Goal: Task Accomplishment & Management: Use online tool/utility

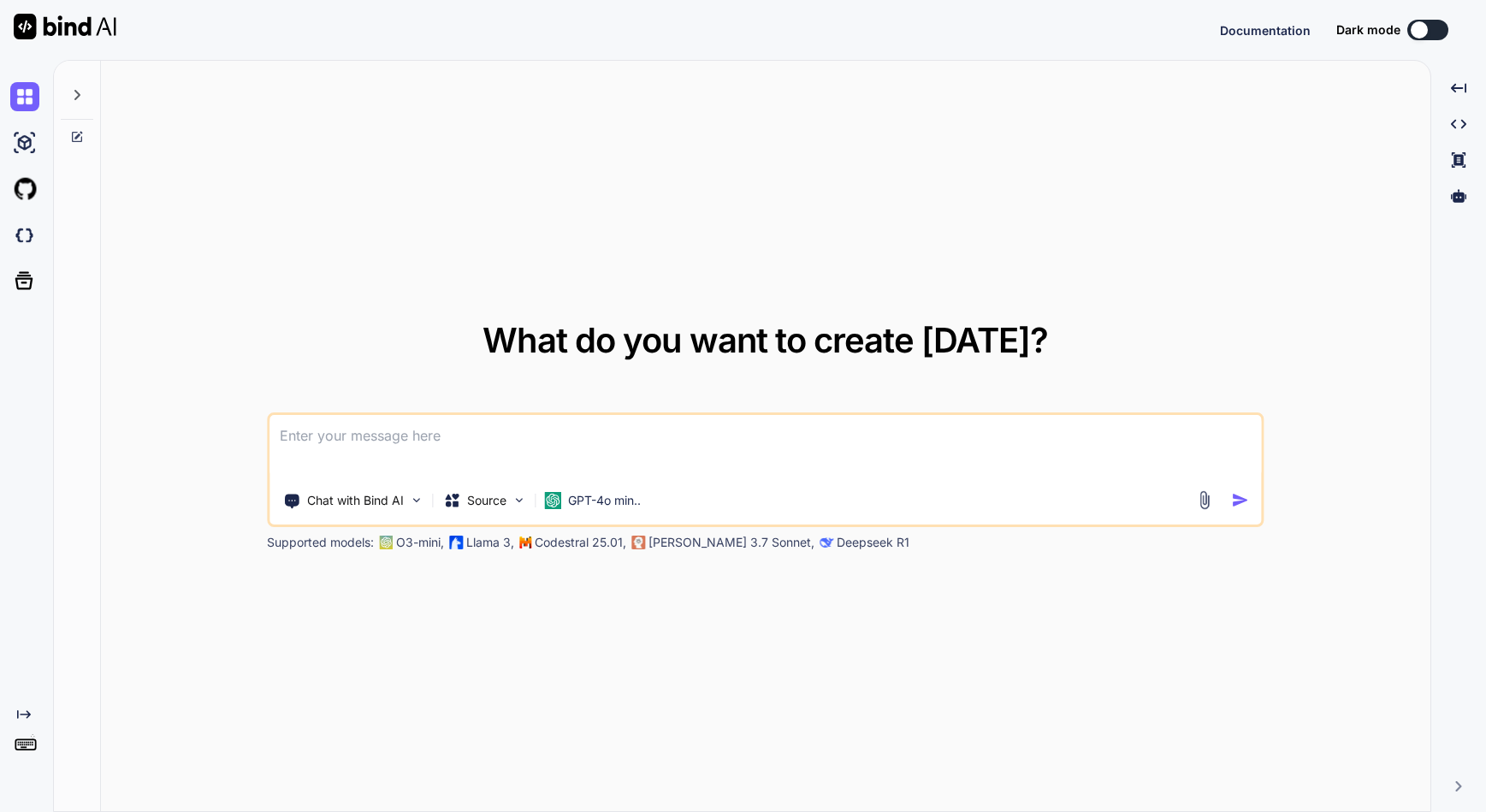
type textarea "x"
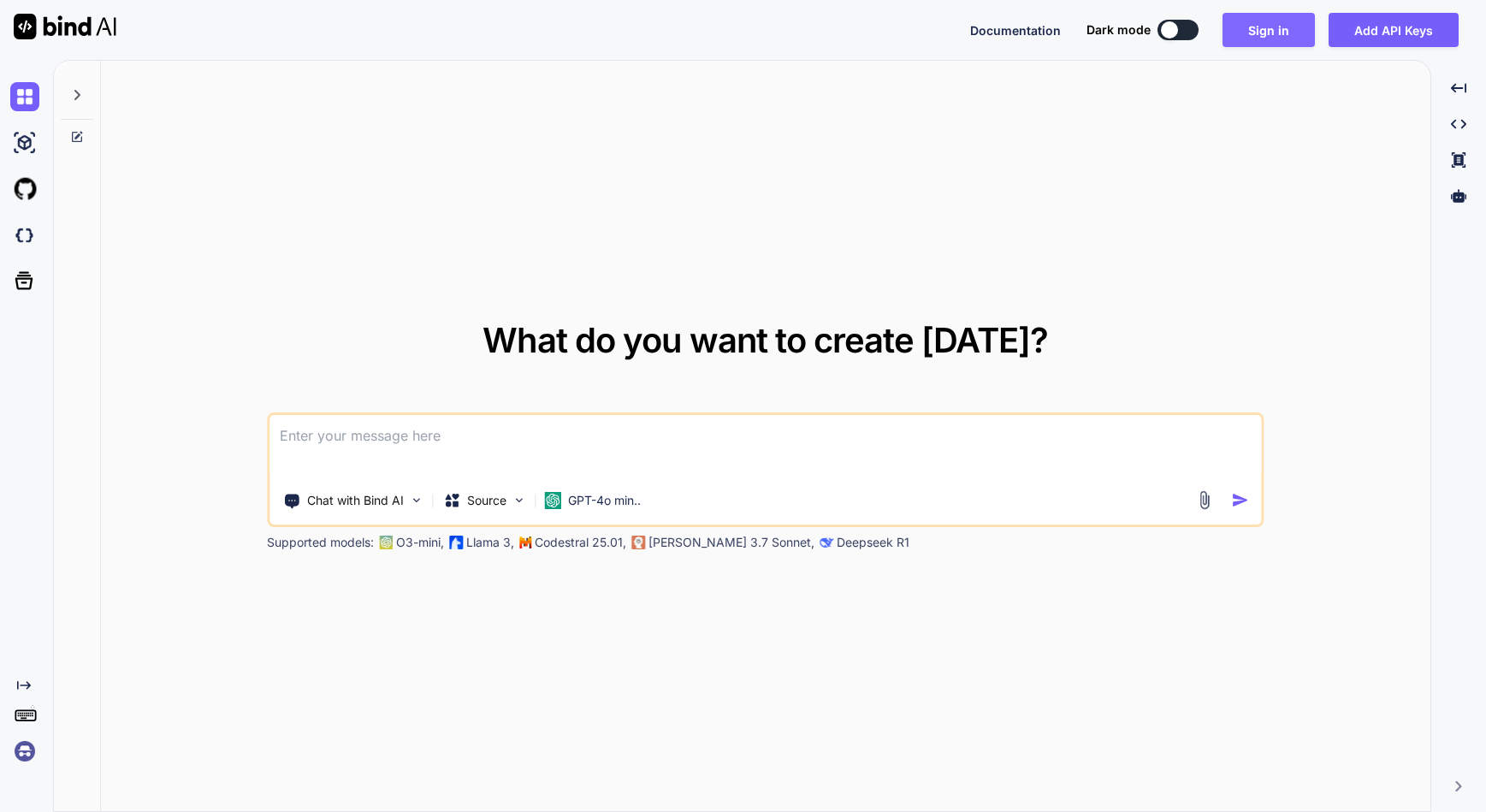
click at [1267, 36] on button "Sign in" at bounding box center [1268, 30] width 92 height 35
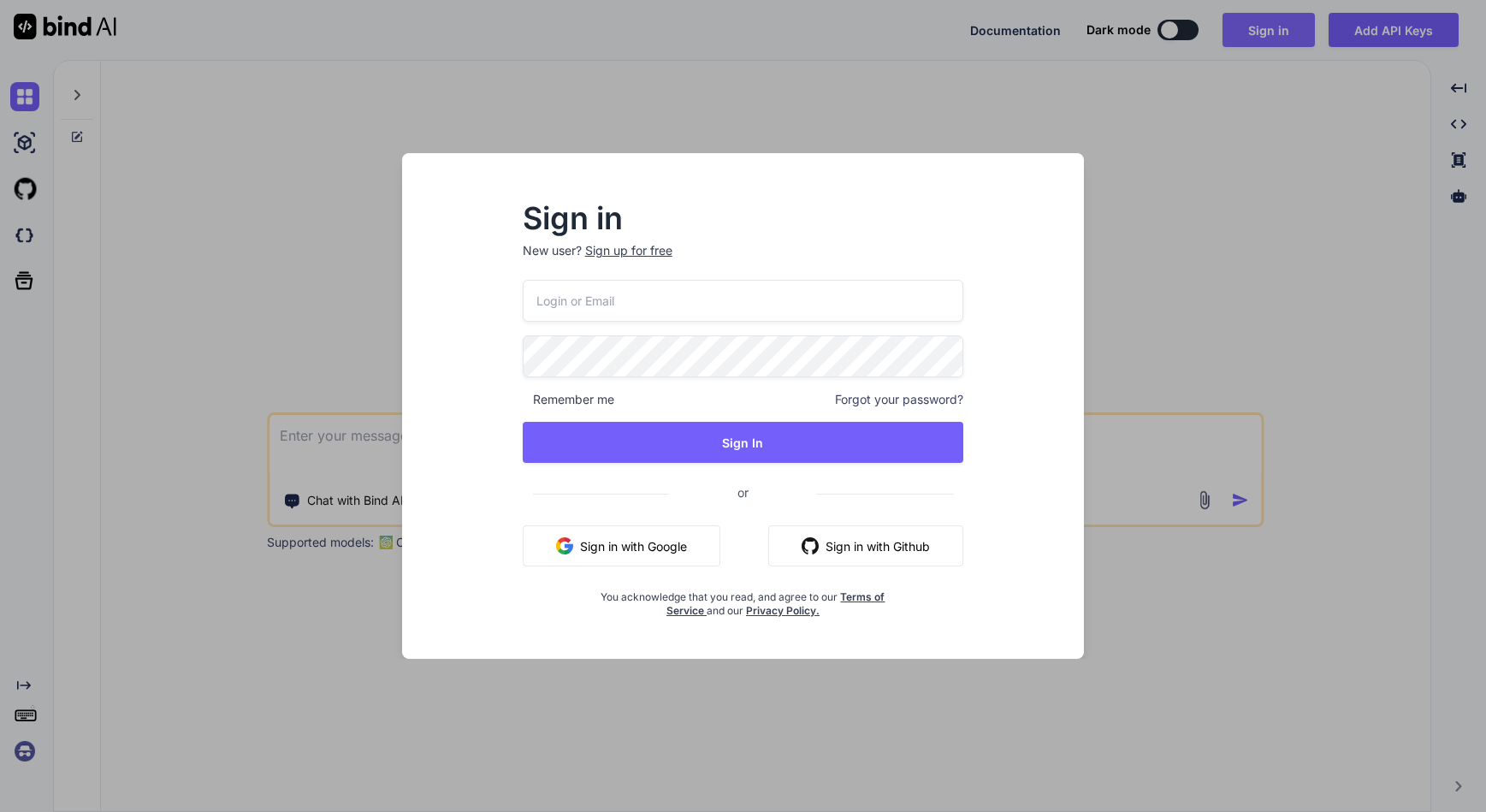
type input "[EMAIL_ADDRESS][DOMAIN_NAME]"
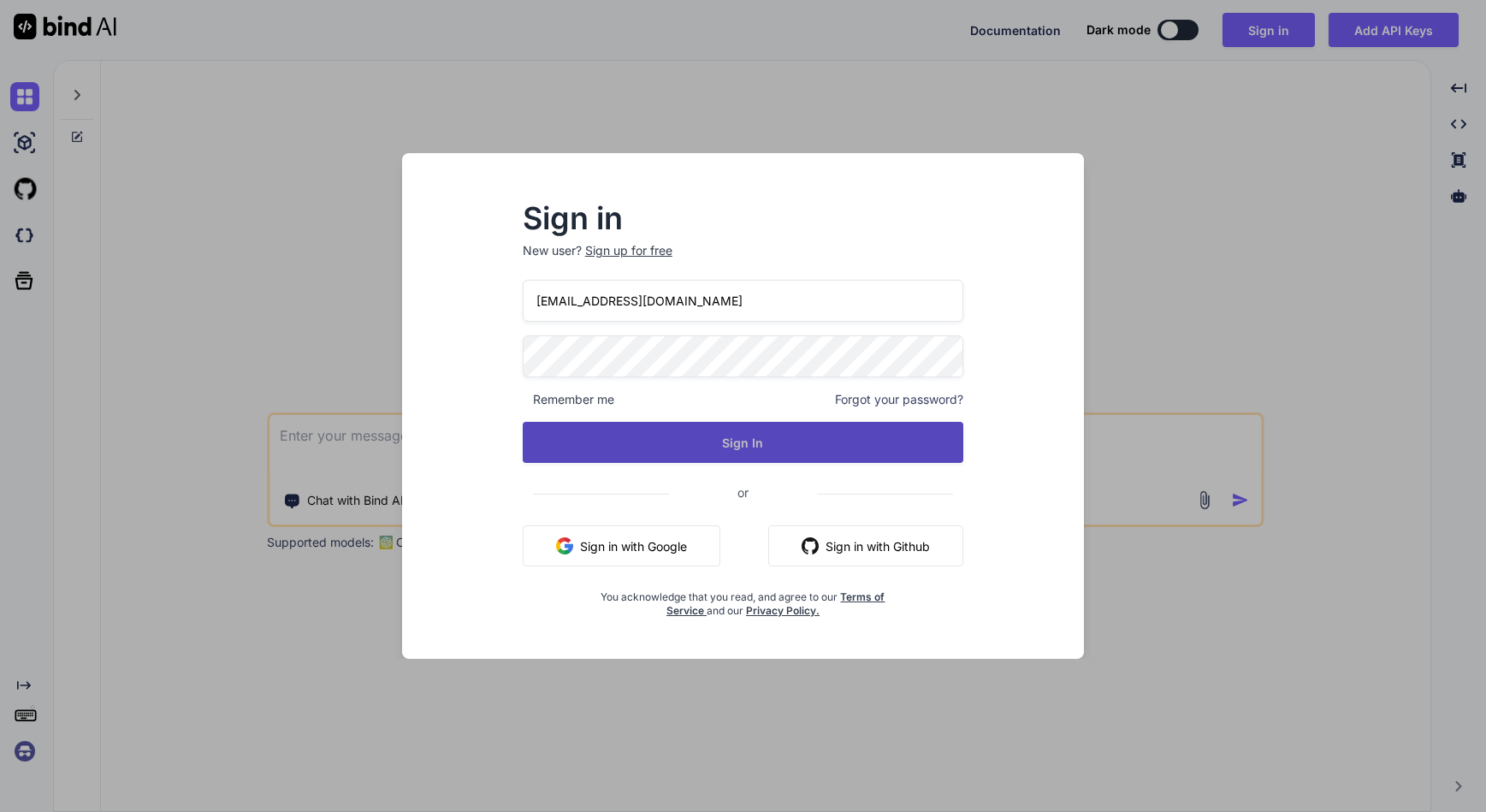
click at [760, 451] on button "Sign In" at bounding box center [743, 442] width 442 height 41
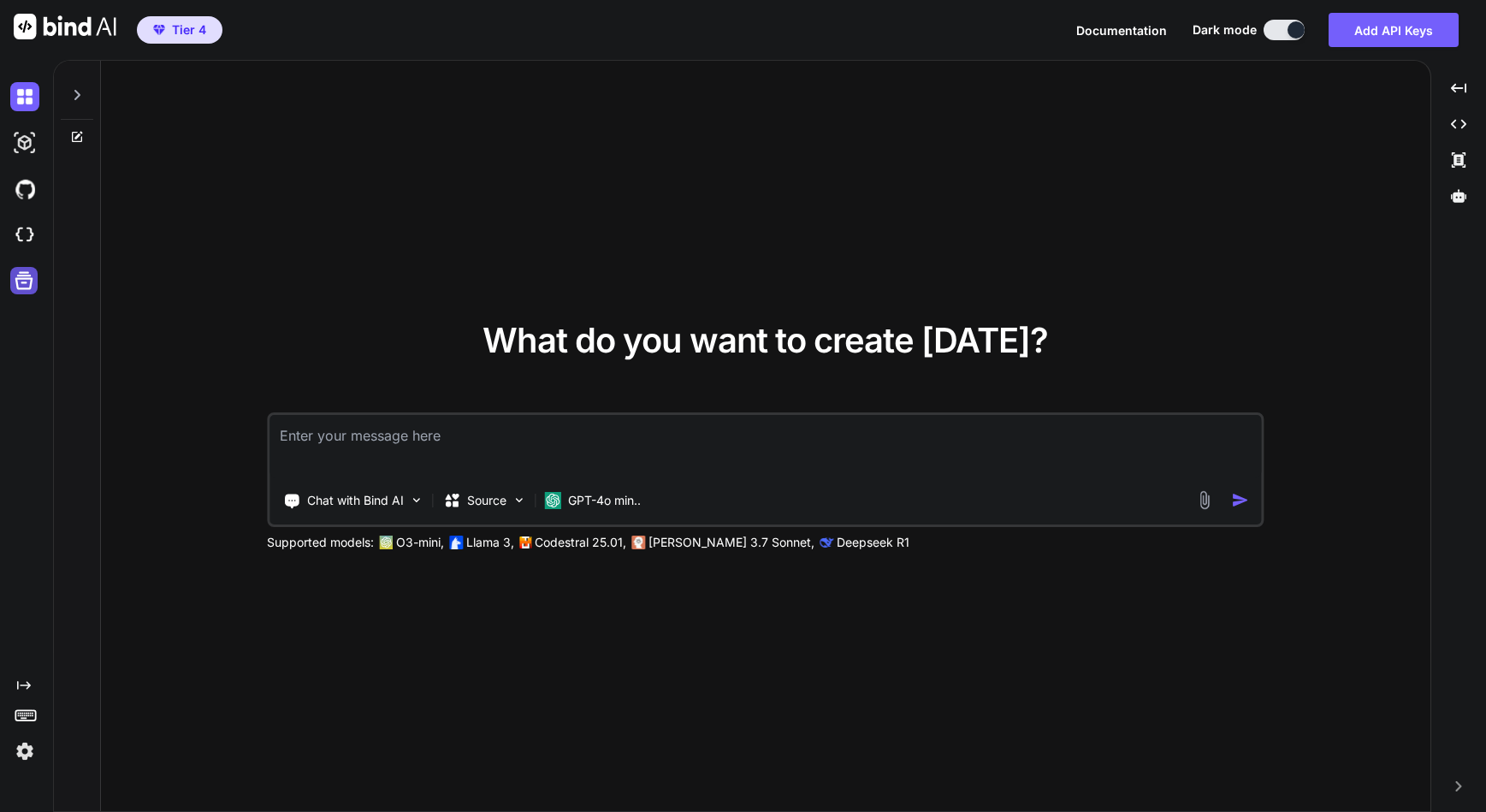
click at [21, 285] on icon at bounding box center [23, 280] width 24 height 24
type textarea "x"
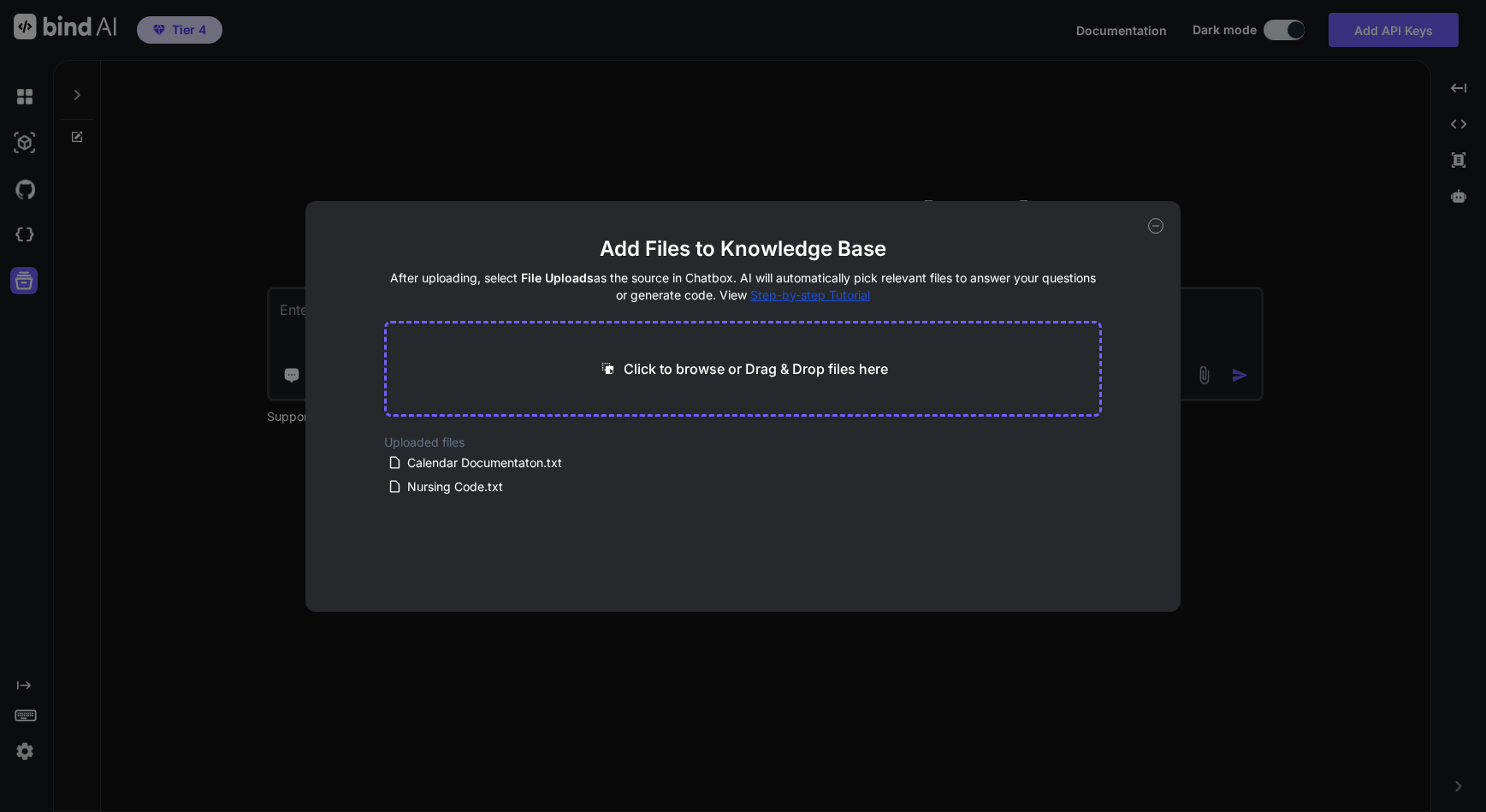
click at [680, 368] on p "Click to browse or Drag & Drop files here" at bounding box center [755, 368] width 264 height 20
click at [806, 365] on p "Click to browse or Drag & Drop files here" at bounding box center [755, 368] width 264 height 20
click at [550, 444] on icon at bounding box center [550, 446] width 14 height 14
click at [661, 345] on div "Click to browse or Drag & Drop files here" at bounding box center [742, 369] width 717 height 96
click at [668, 369] on p "Click to browse or Drag & Drop files here" at bounding box center [755, 368] width 264 height 20
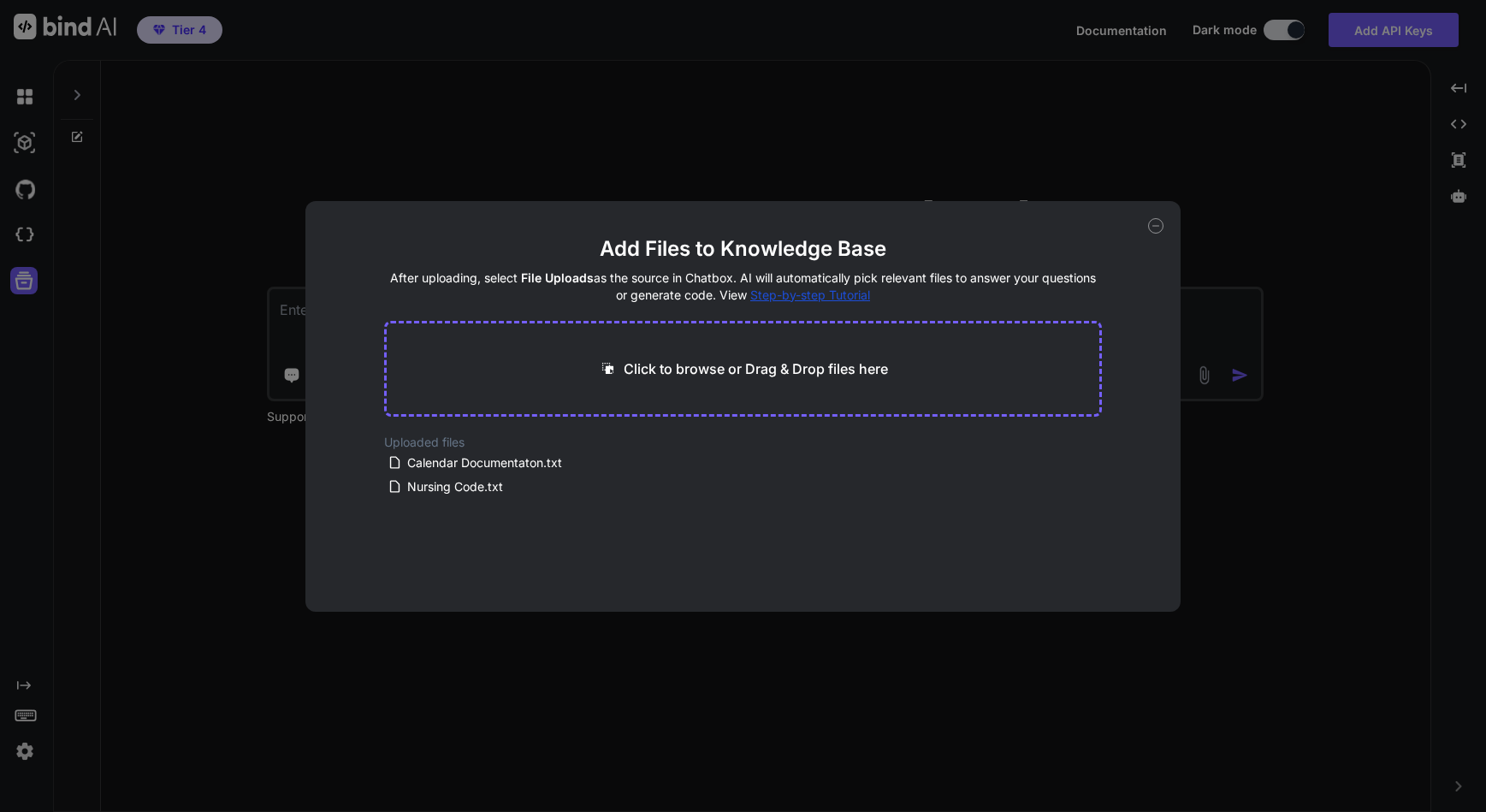
type input "C:\fakepath\ListCalendar.txt"
click at [1075, 559] on button "Finish" at bounding box center [1071, 561] width 60 height 35
click at [1155, 226] on icon at bounding box center [1156, 226] width 15 height 15
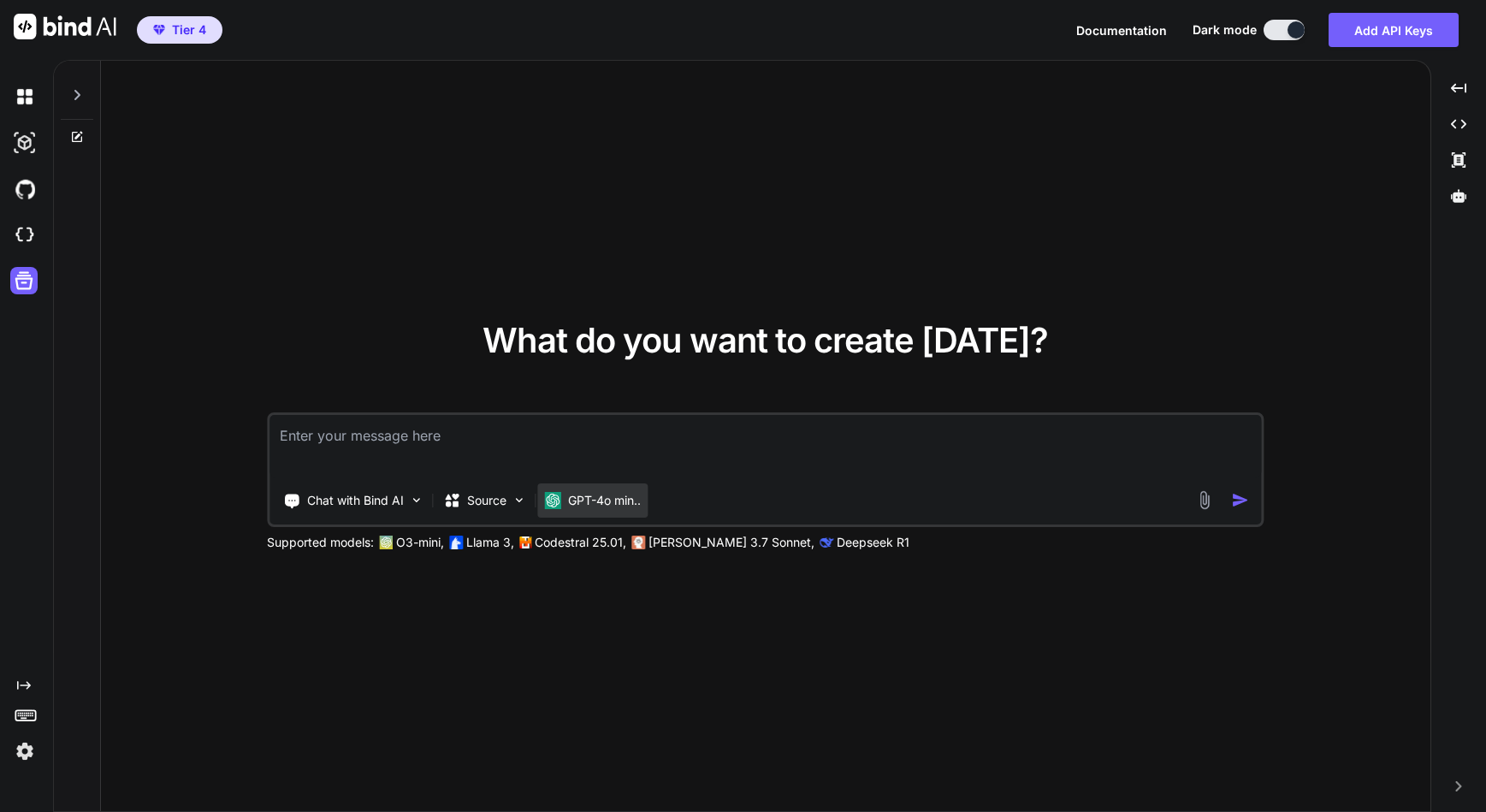
click at [585, 499] on p "GPT-4o min.." at bounding box center [605, 500] width 73 height 17
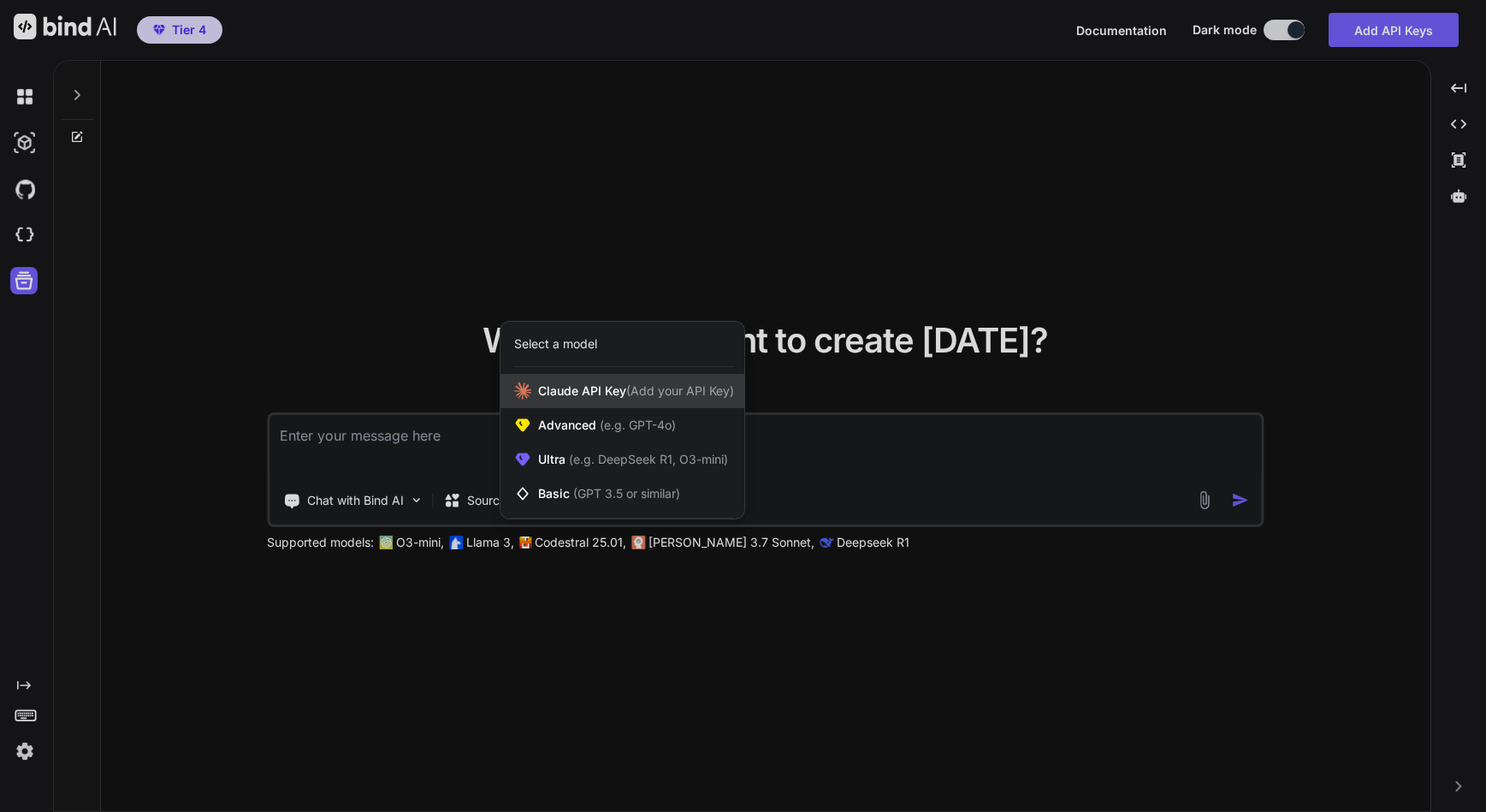
click at [601, 396] on span "[PERSON_NAME] Key (Add your API Key)" at bounding box center [635, 391] width 196 height 17
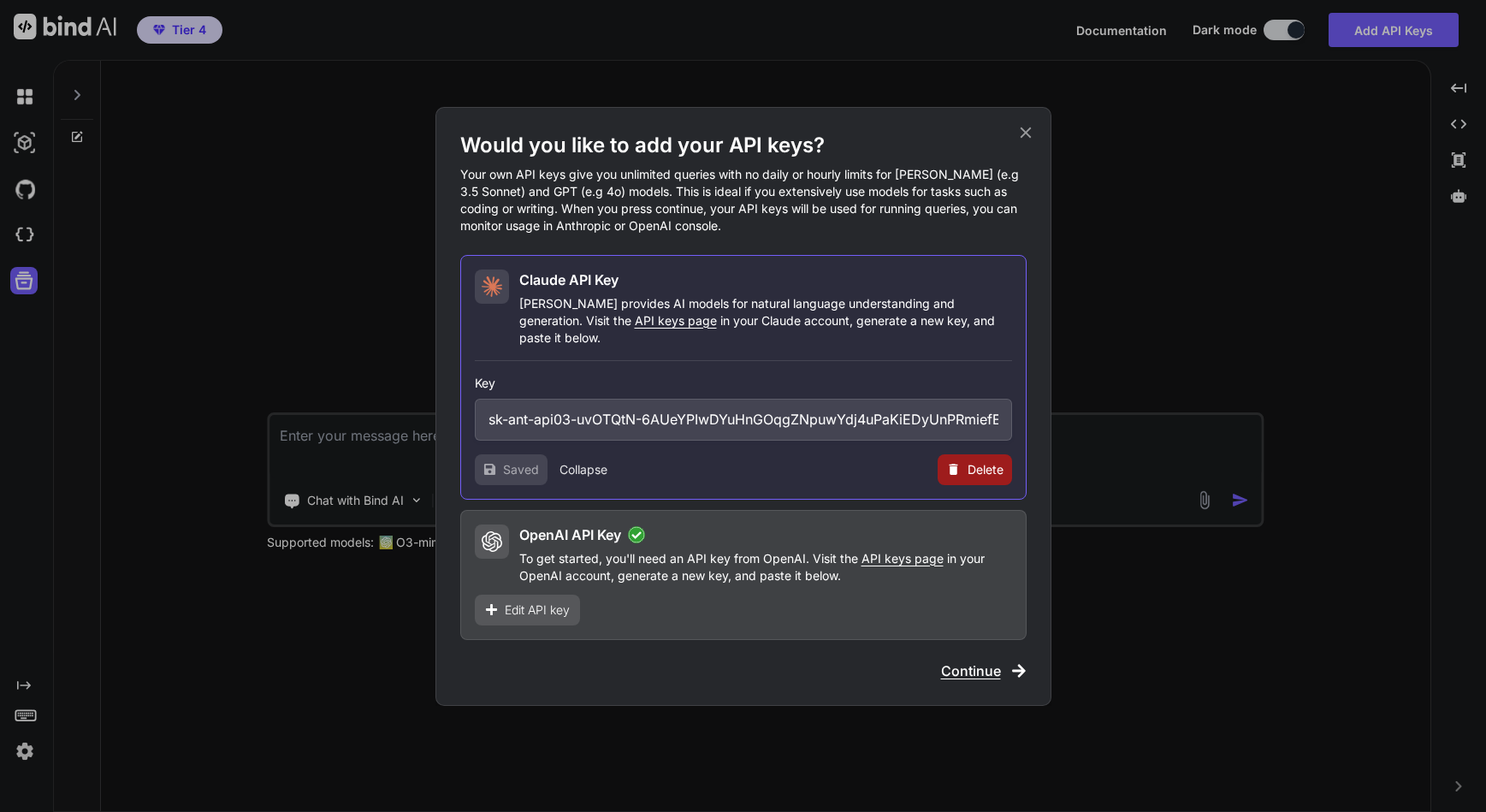
click at [982, 661] on span "Continue" at bounding box center [971, 670] width 60 height 20
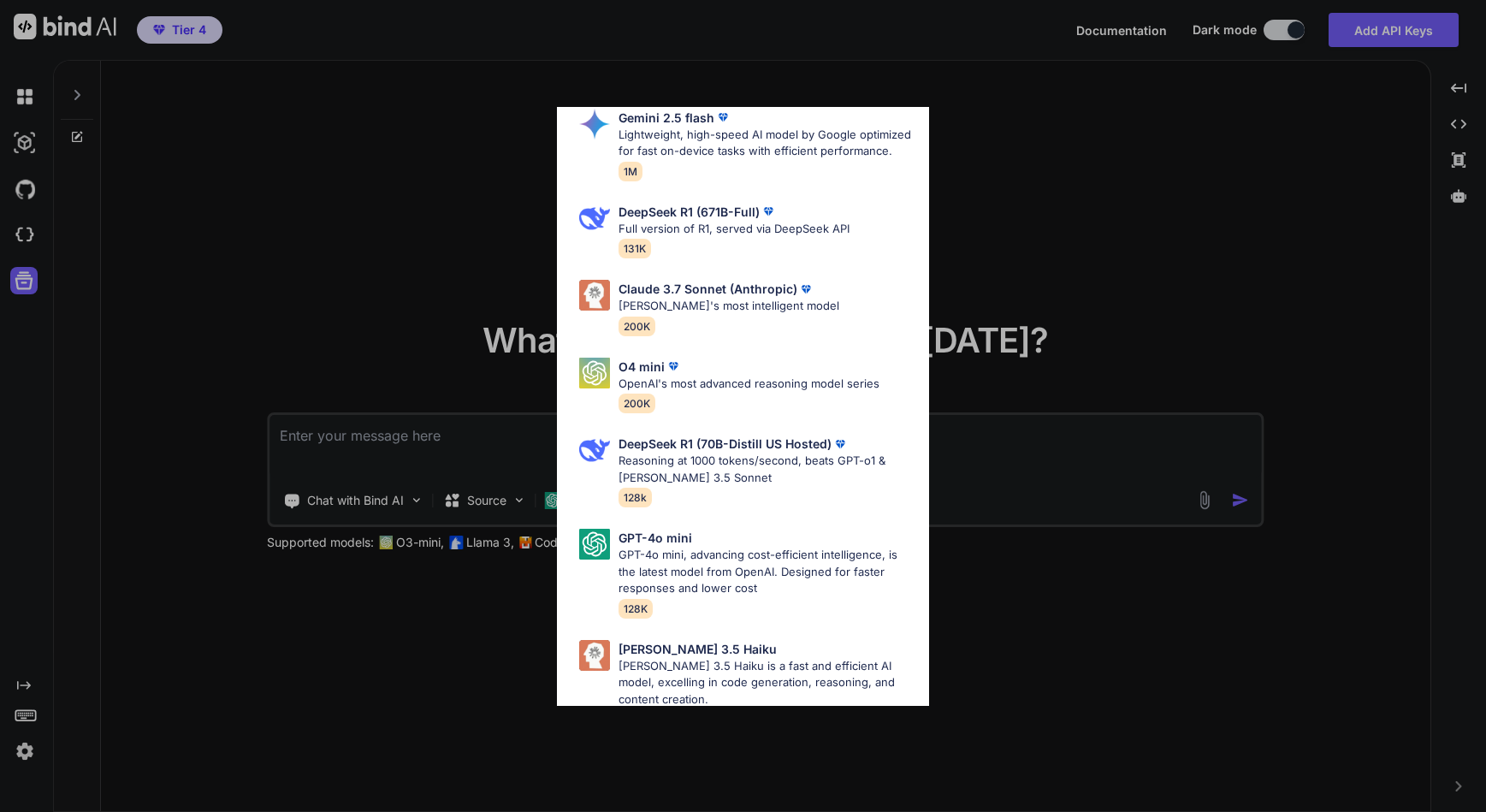
scroll to position [941, 0]
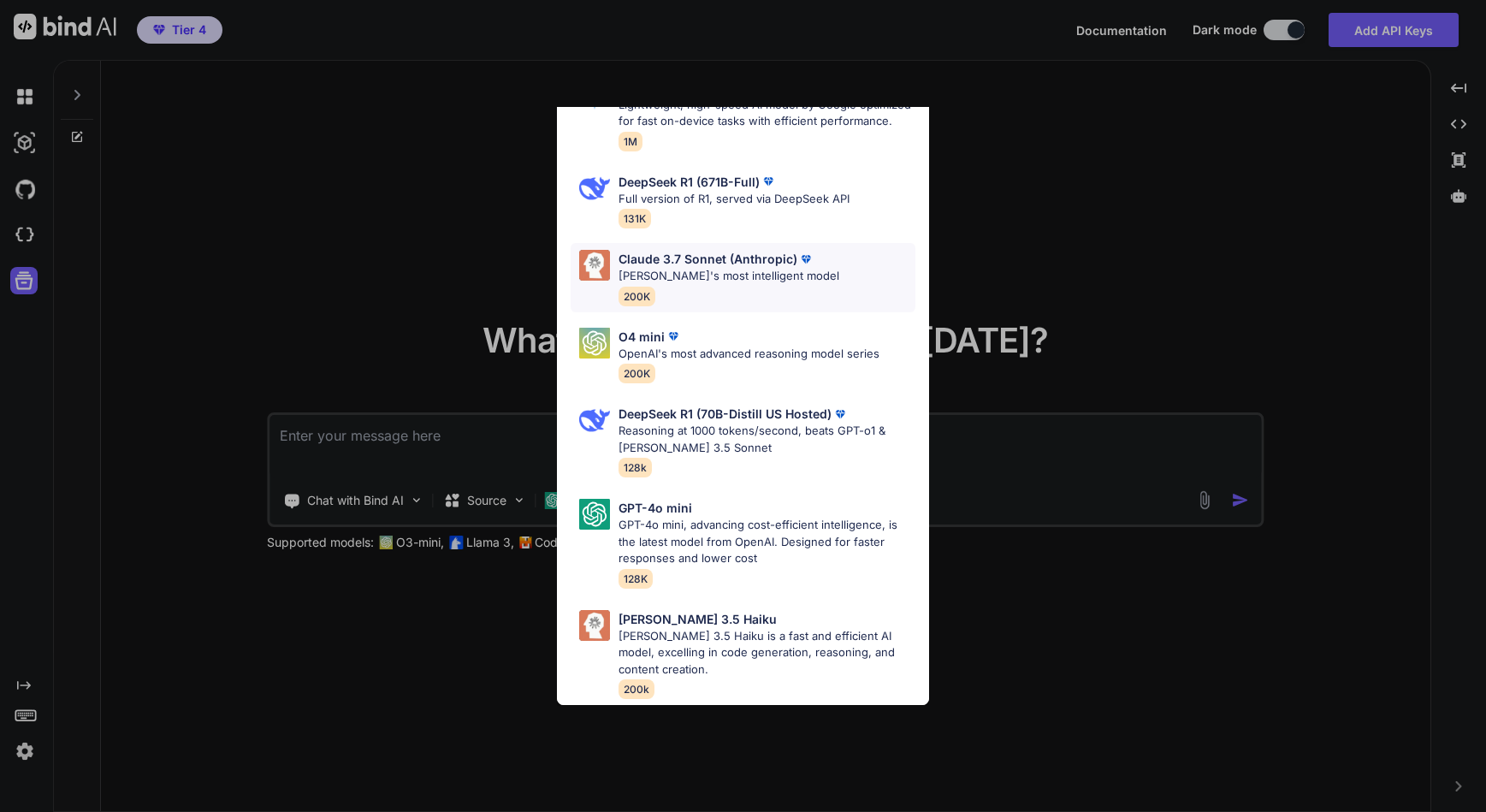
click at [694, 285] on p "[PERSON_NAME]'s most intelligent model" at bounding box center [729, 276] width 221 height 17
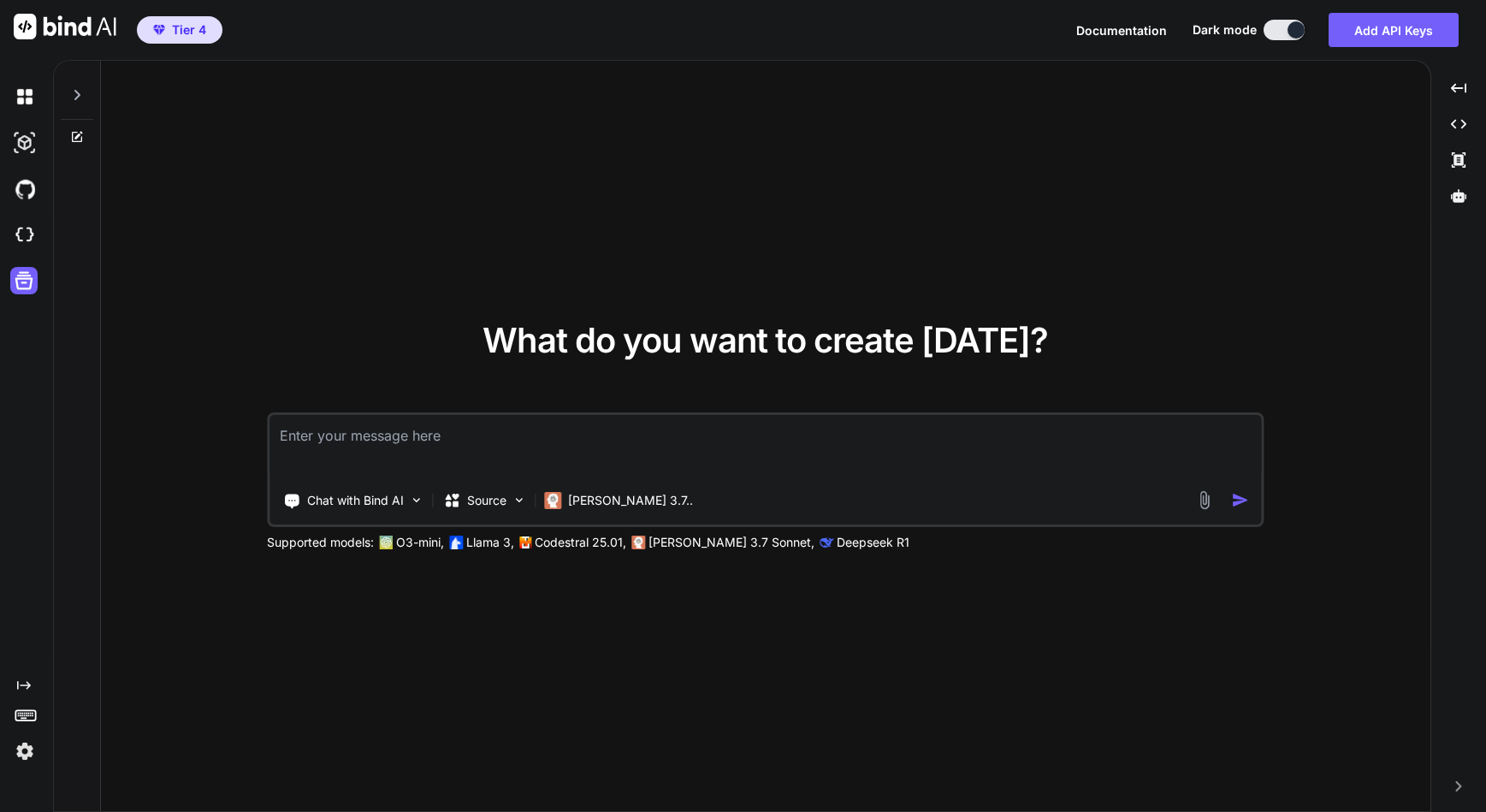
click at [330, 435] on textarea at bounding box center [765, 446] width 992 height 63
click at [514, 505] on img at bounding box center [518, 499] width 14 height 14
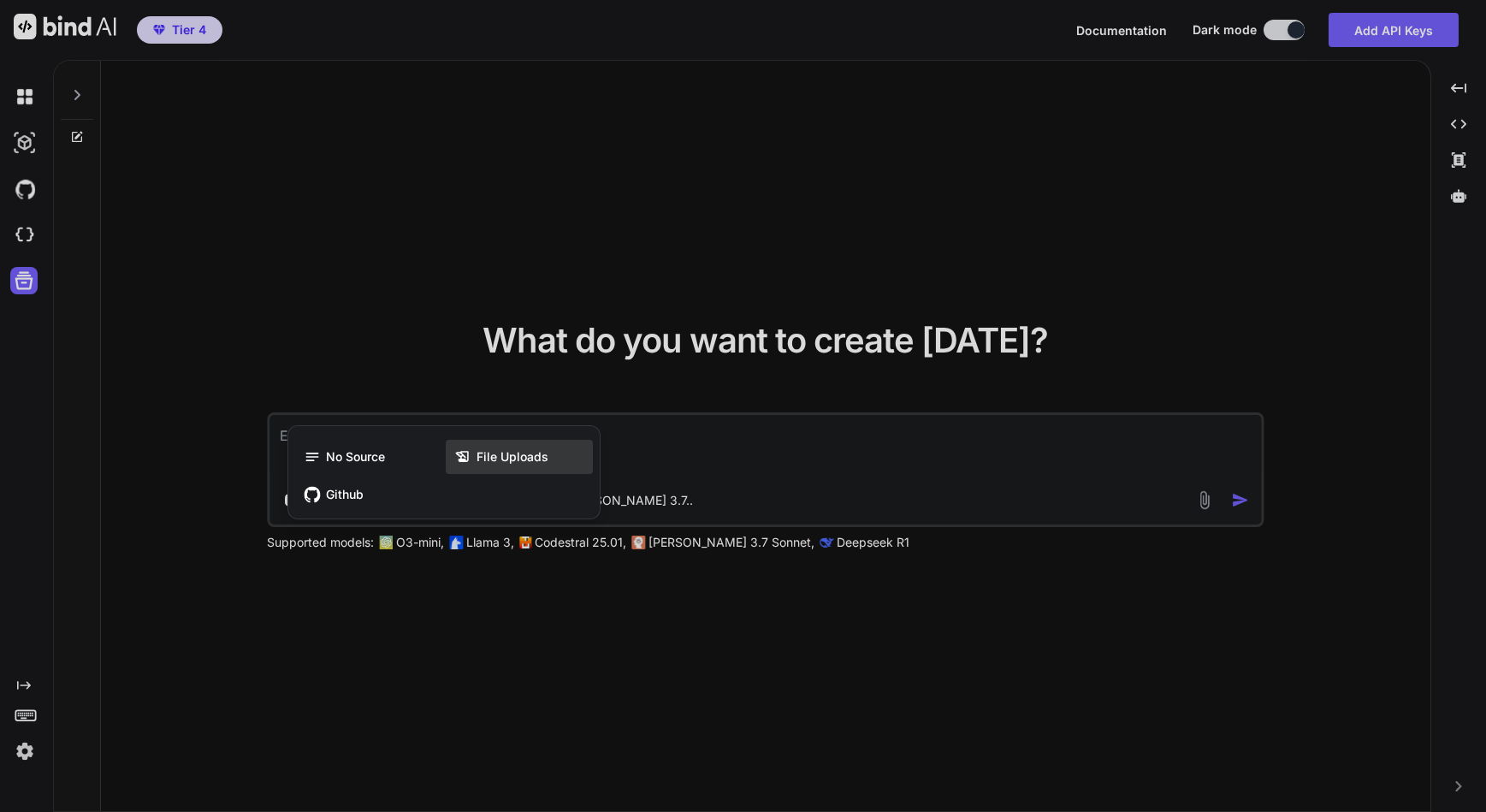
click at [507, 454] on span "File Uploads" at bounding box center [512, 457] width 72 height 17
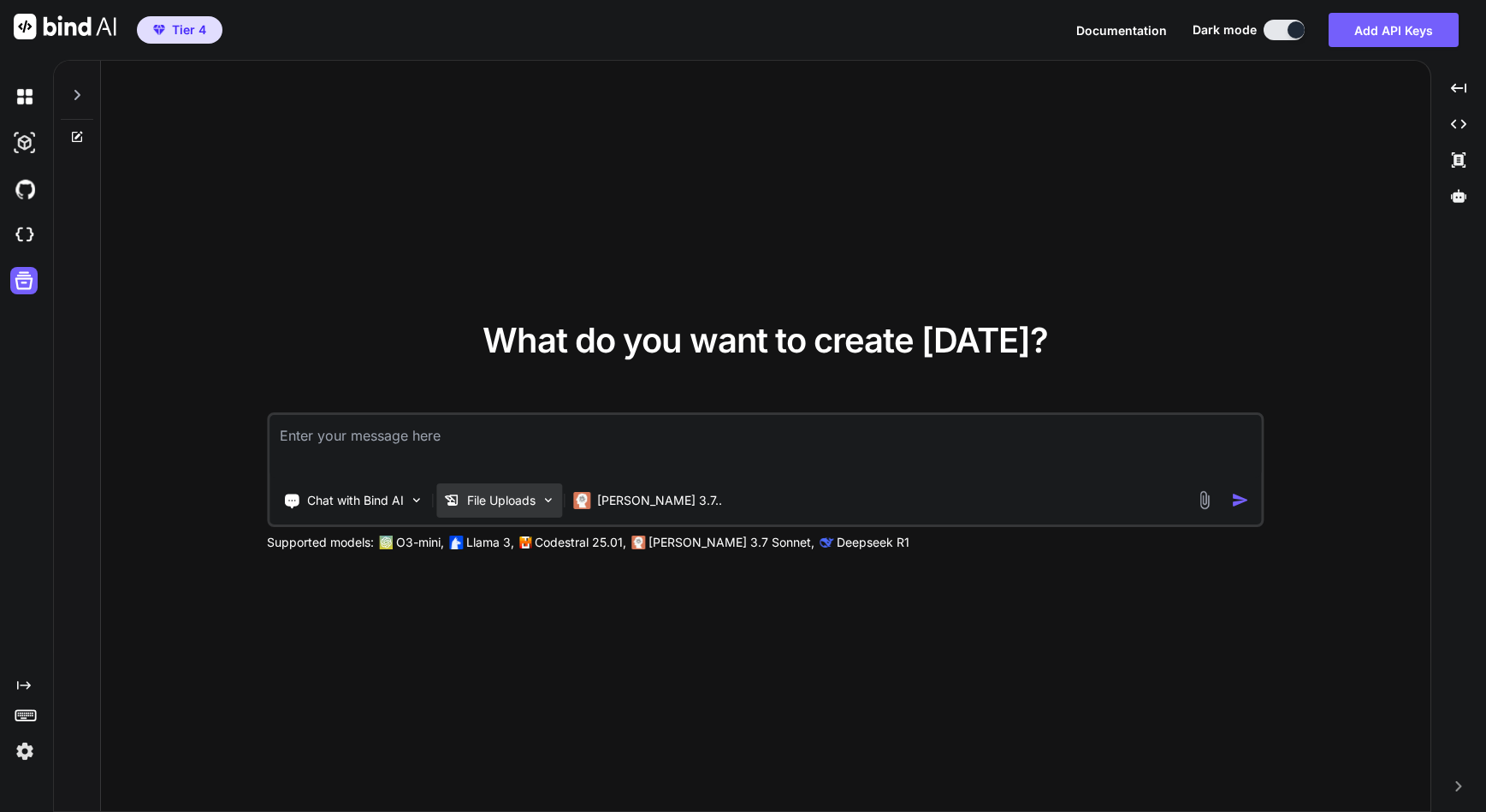
click at [517, 501] on p "File Uploads" at bounding box center [500, 500] width 68 height 17
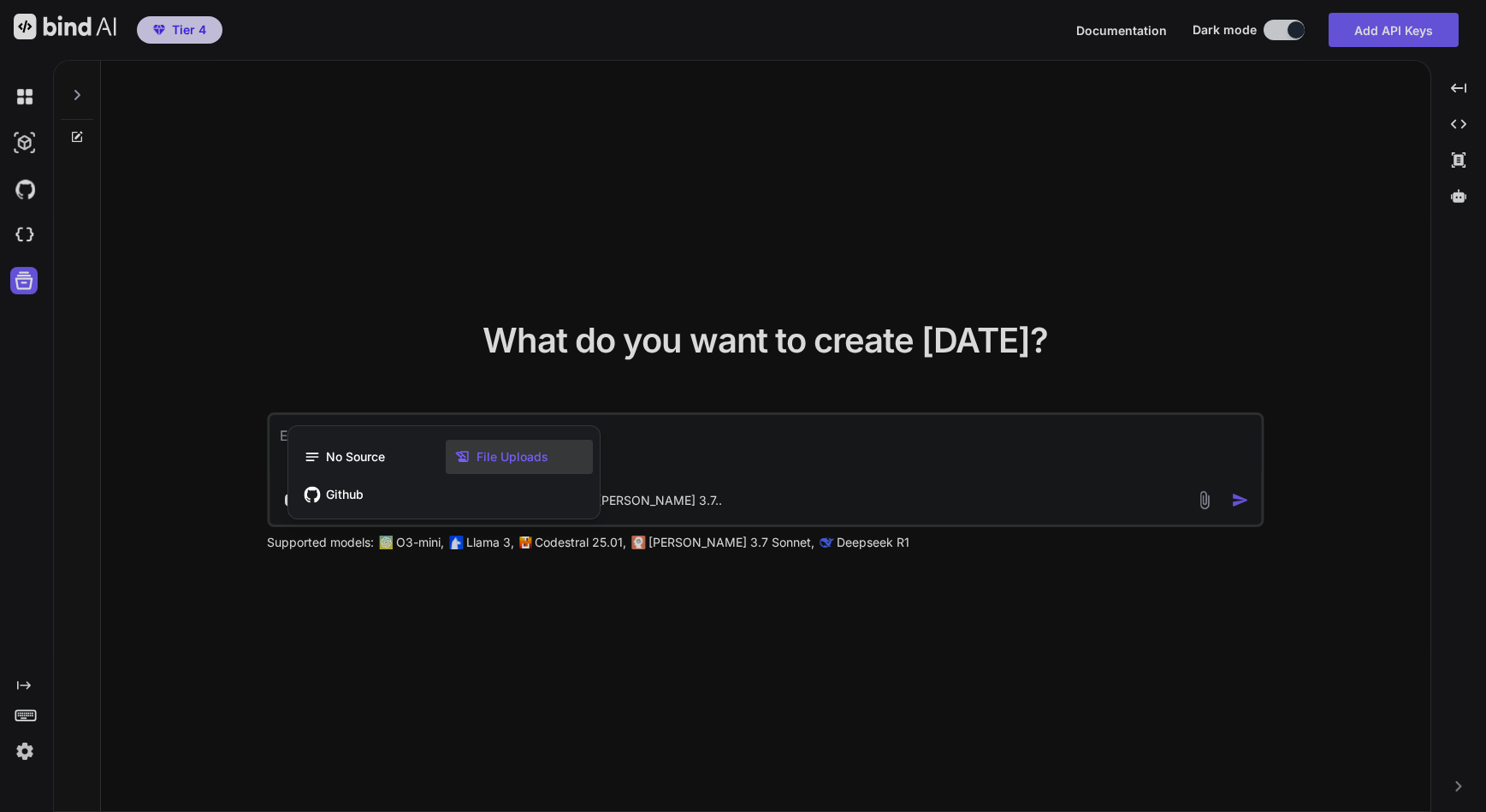
click at [498, 453] on span "File Uploads" at bounding box center [512, 457] width 72 height 17
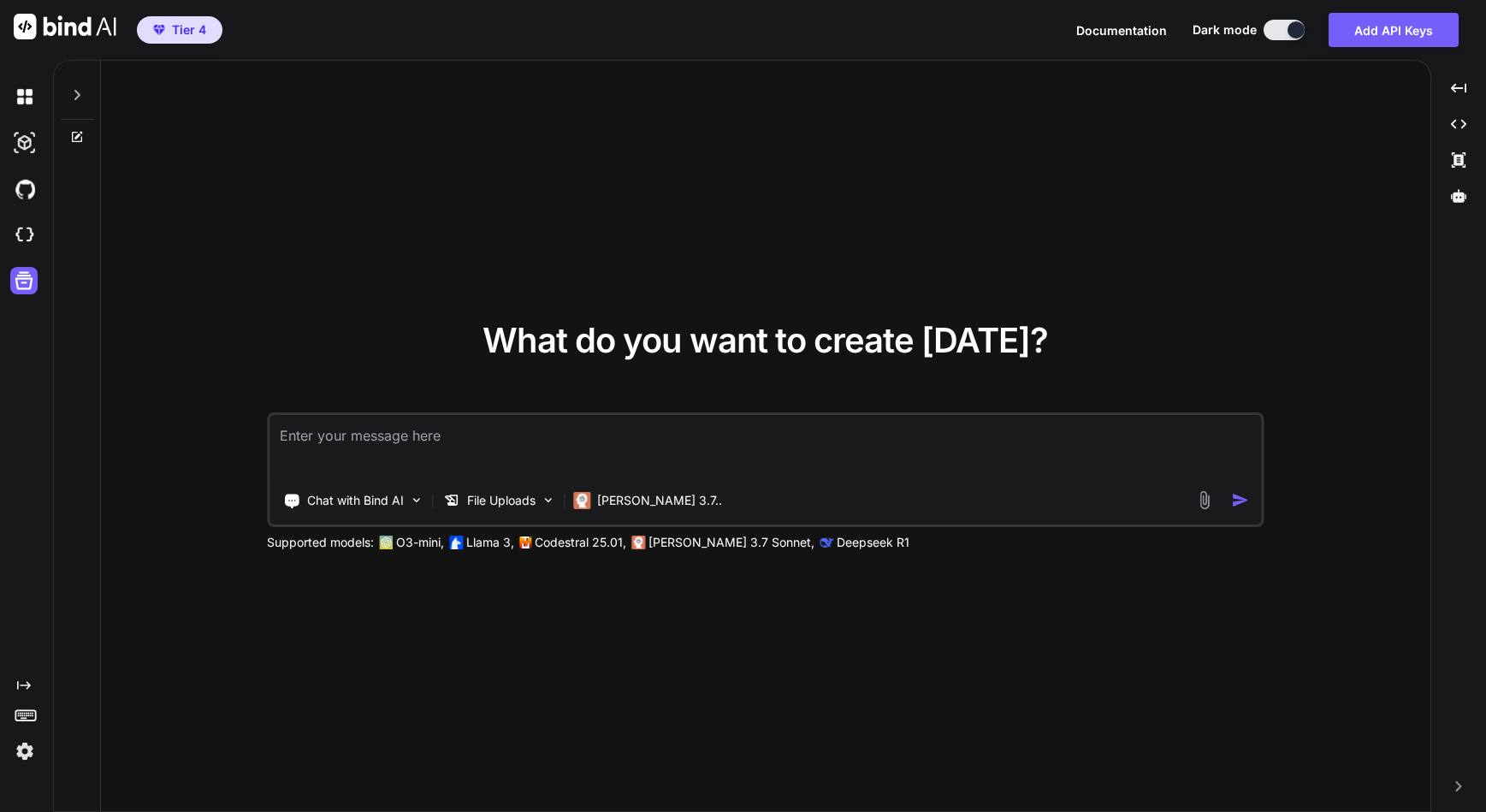
click at [293, 434] on textarea at bounding box center [765, 446] width 992 height 63
paste textarea "There are still errors. When I "Clear All" and then select each category indivi…"
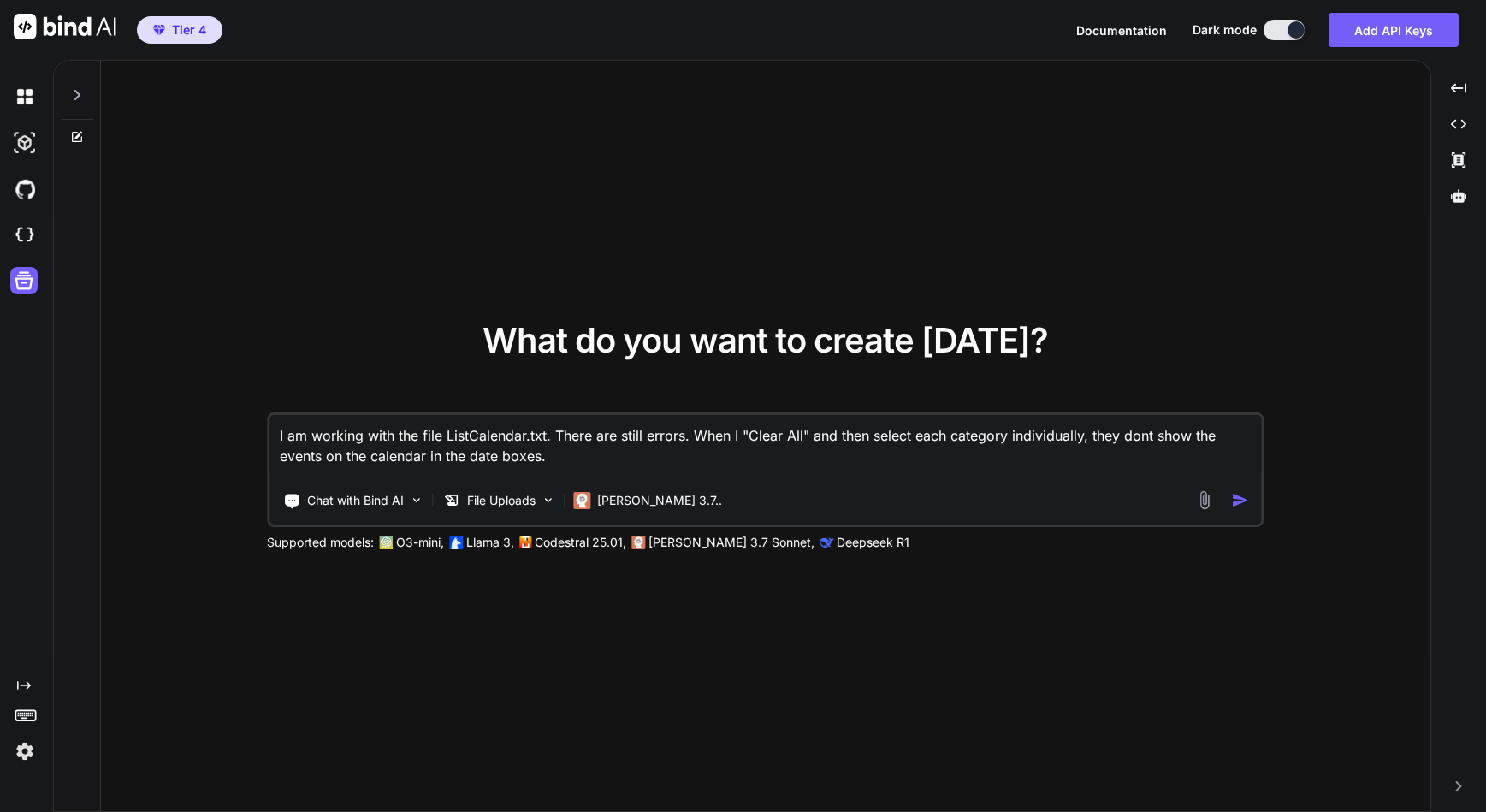
click at [647, 434] on textarea "I am working with the file ListCalendar.txt. There are still errors. When I "Cl…" at bounding box center [765, 446] width 992 height 63
click at [714, 434] on textarea "I am working with the file ListCalendar.txt. There are errors. When I "Clear Al…" at bounding box center [765, 446] width 992 height 63
click at [1225, 436] on textarea "I am working with the file ListCalendar.txt. There are errors. When I click the…" at bounding box center [765, 446] width 992 height 63
click at [657, 451] on textarea "I am working with the file ListCalendar.txt. There are errors. When I click the…" at bounding box center [765, 446] width 992 height 63
paste textarea "When I click "Clear All" it clears all categories, perfect. When I click "selec…"
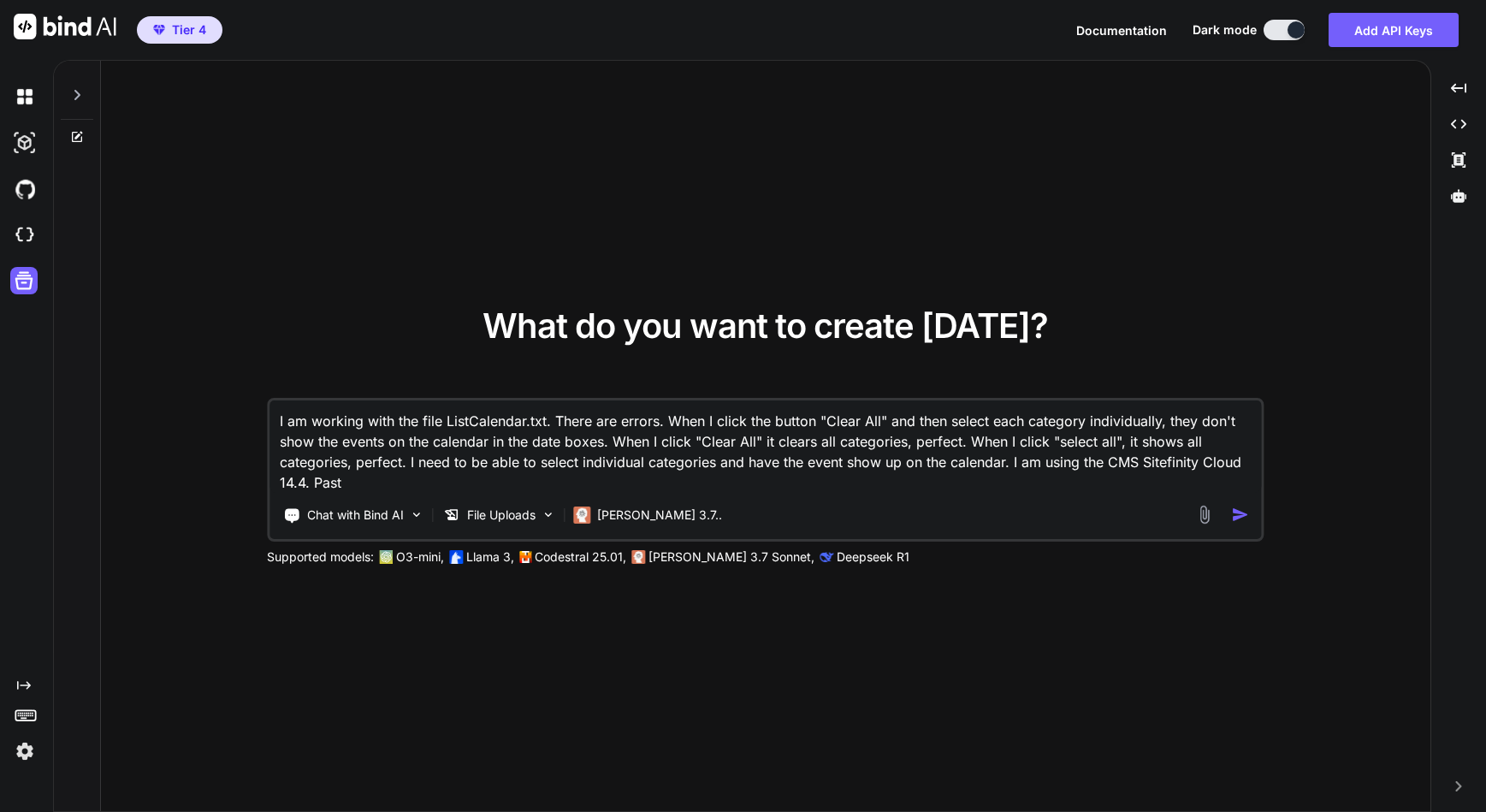
paste textarea "Key Compatibility Fixes: Wrapped CSS in @Html.Raw() - Prevents Razor parsing is…"
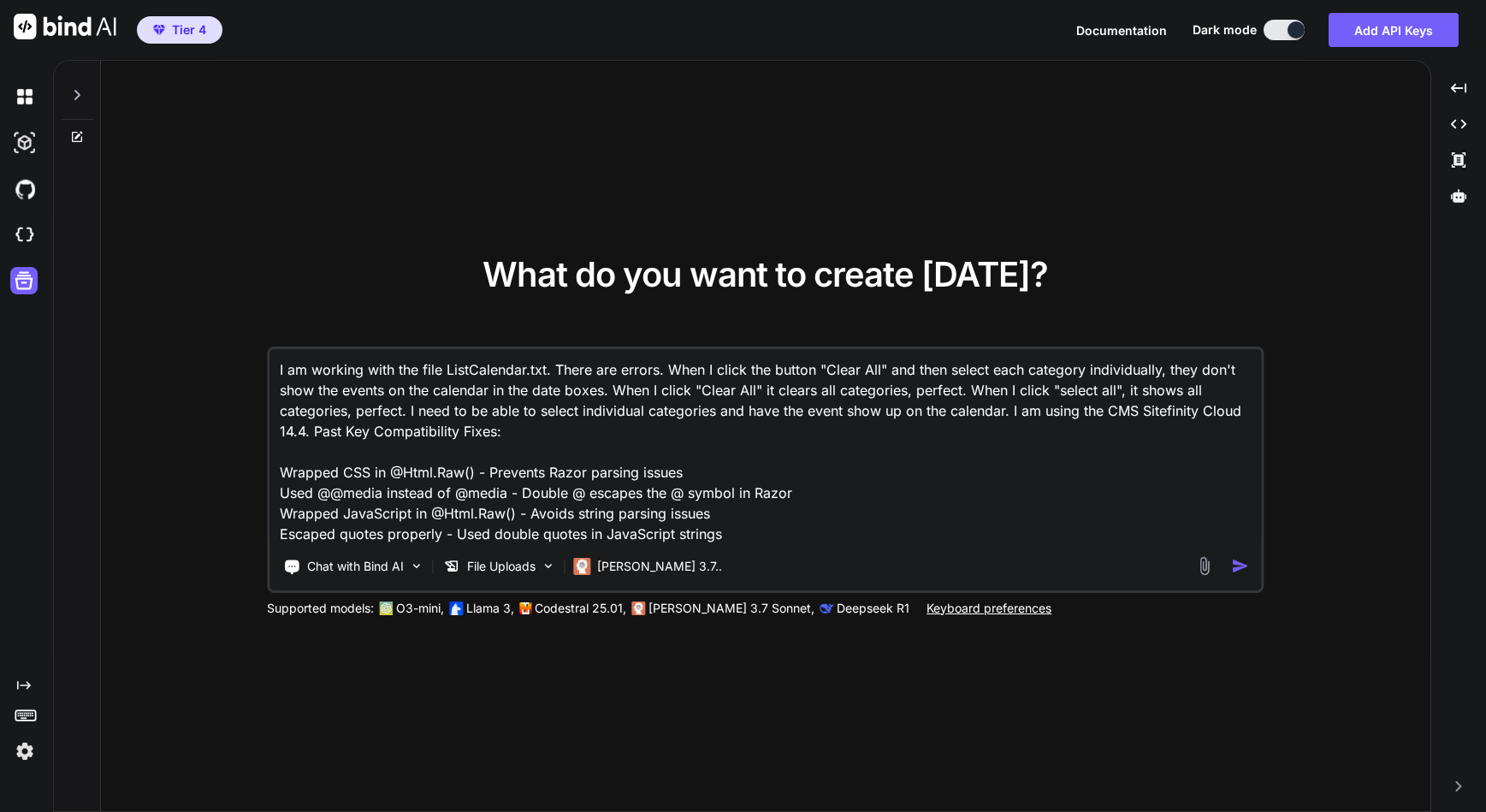
click at [308, 454] on textarea "I am working with the file ListCalendar.txt. There are errors. When I click the…" at bounding box center [765, 446] width 992 height 195
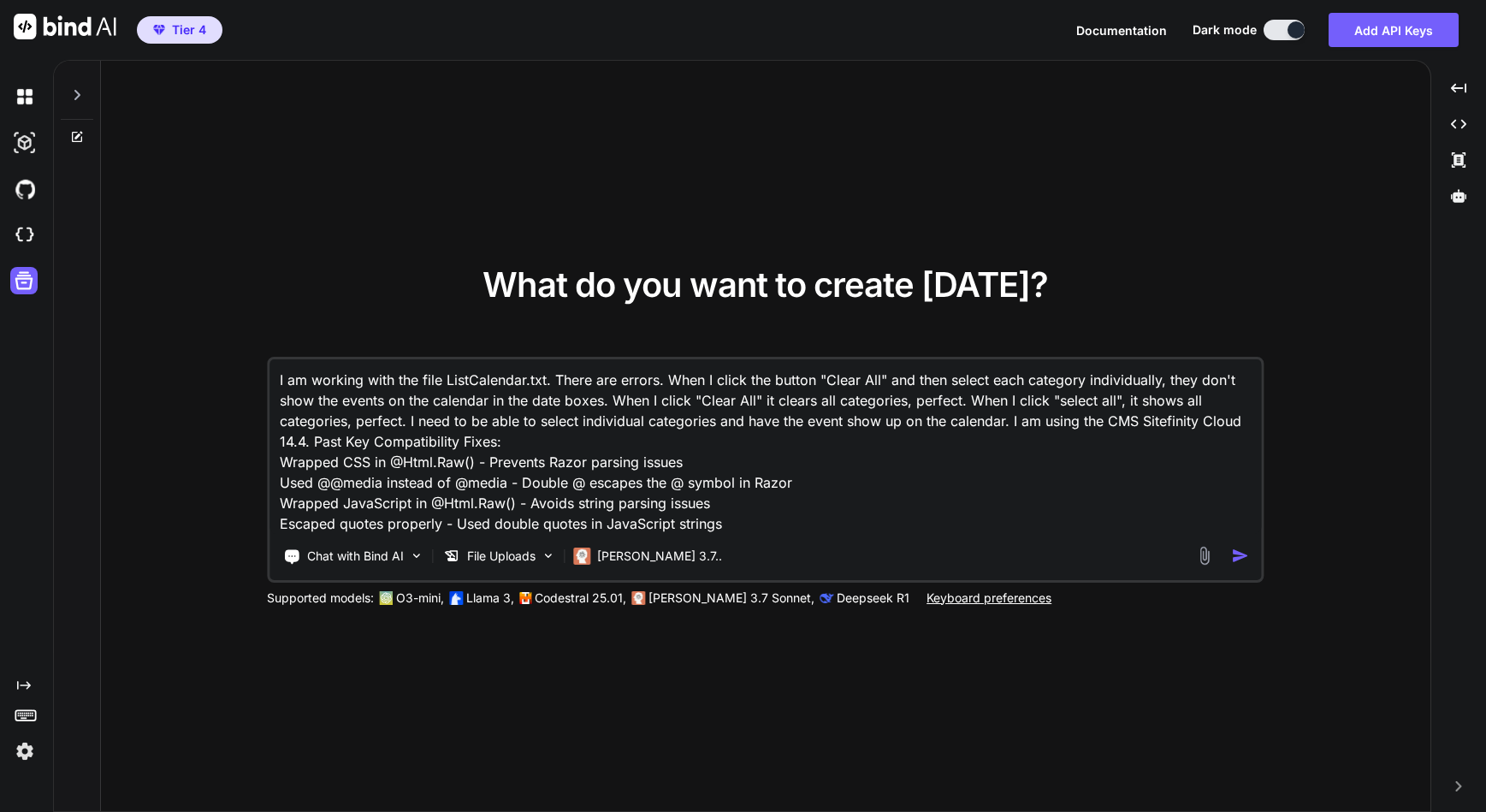
type textarea "I am working with the file ListCalendar.txt. There are errors. When I click the…"
click at [1237, 553] on img "button" at bounding box center [1239, 555] width 18 height 18
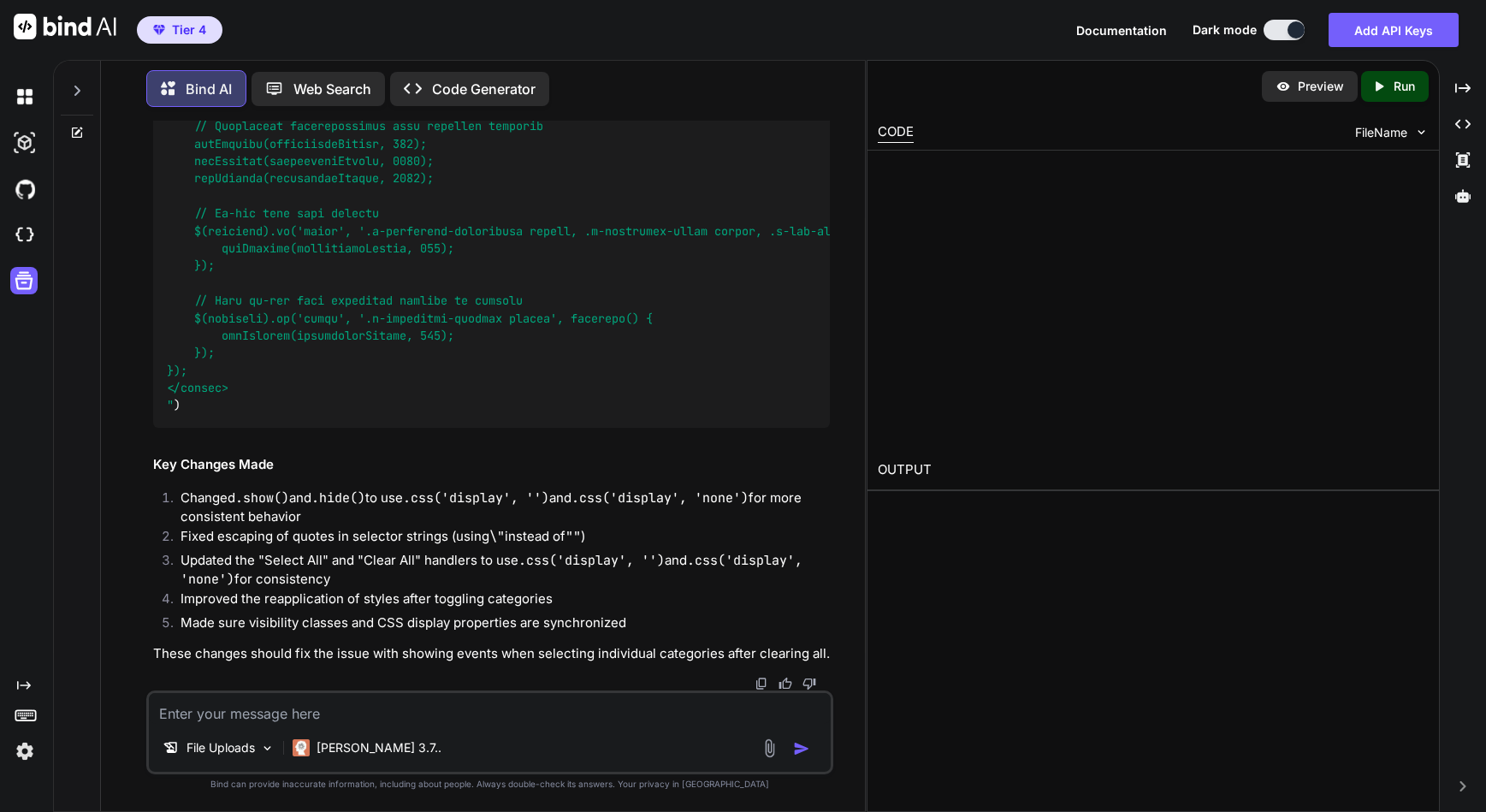
scroll to position [6636, 0]
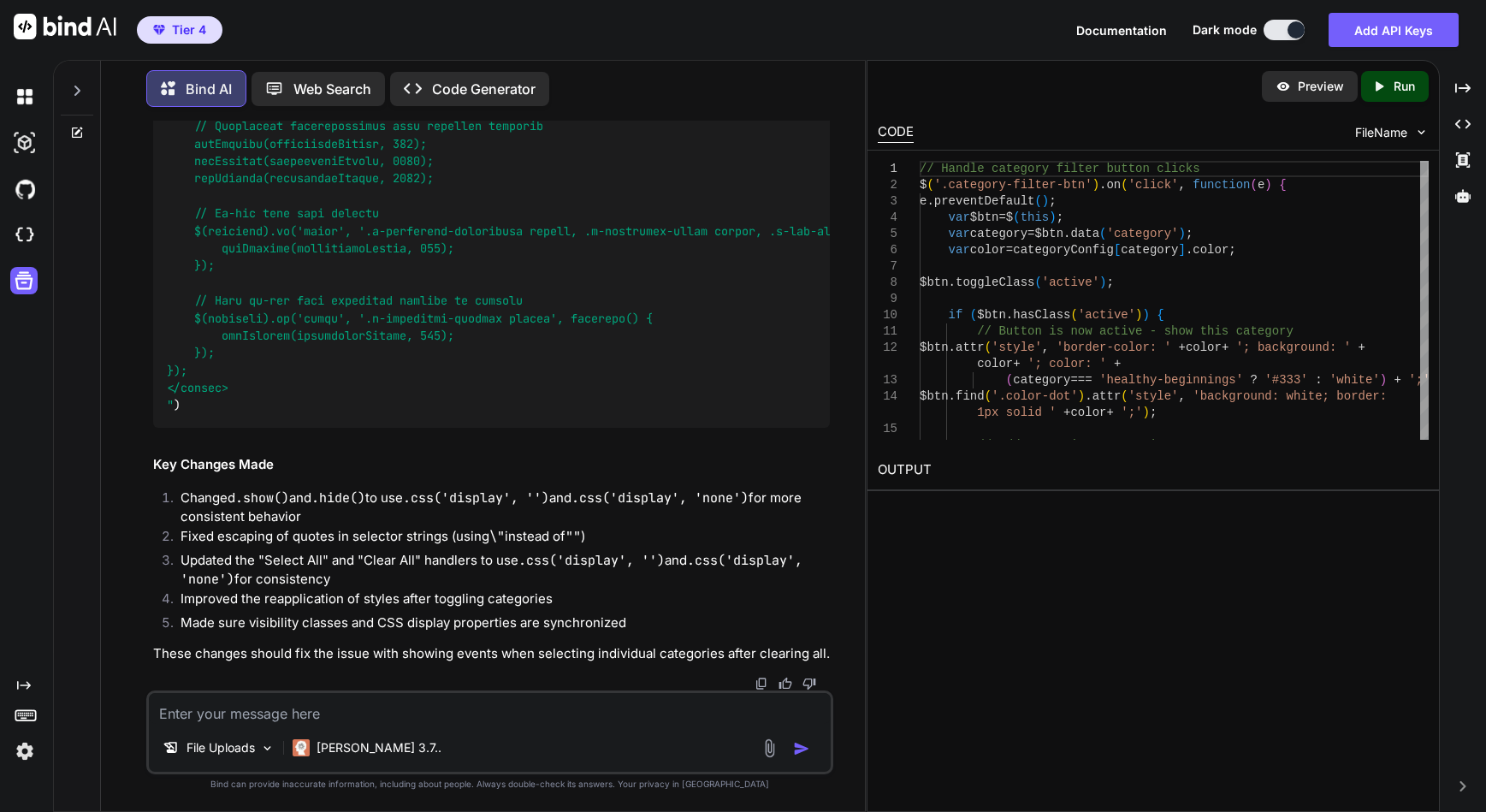
click at [1389, 84] on icon "Created with Pixso." at bounding box center [1381, 86] width 22 height 15
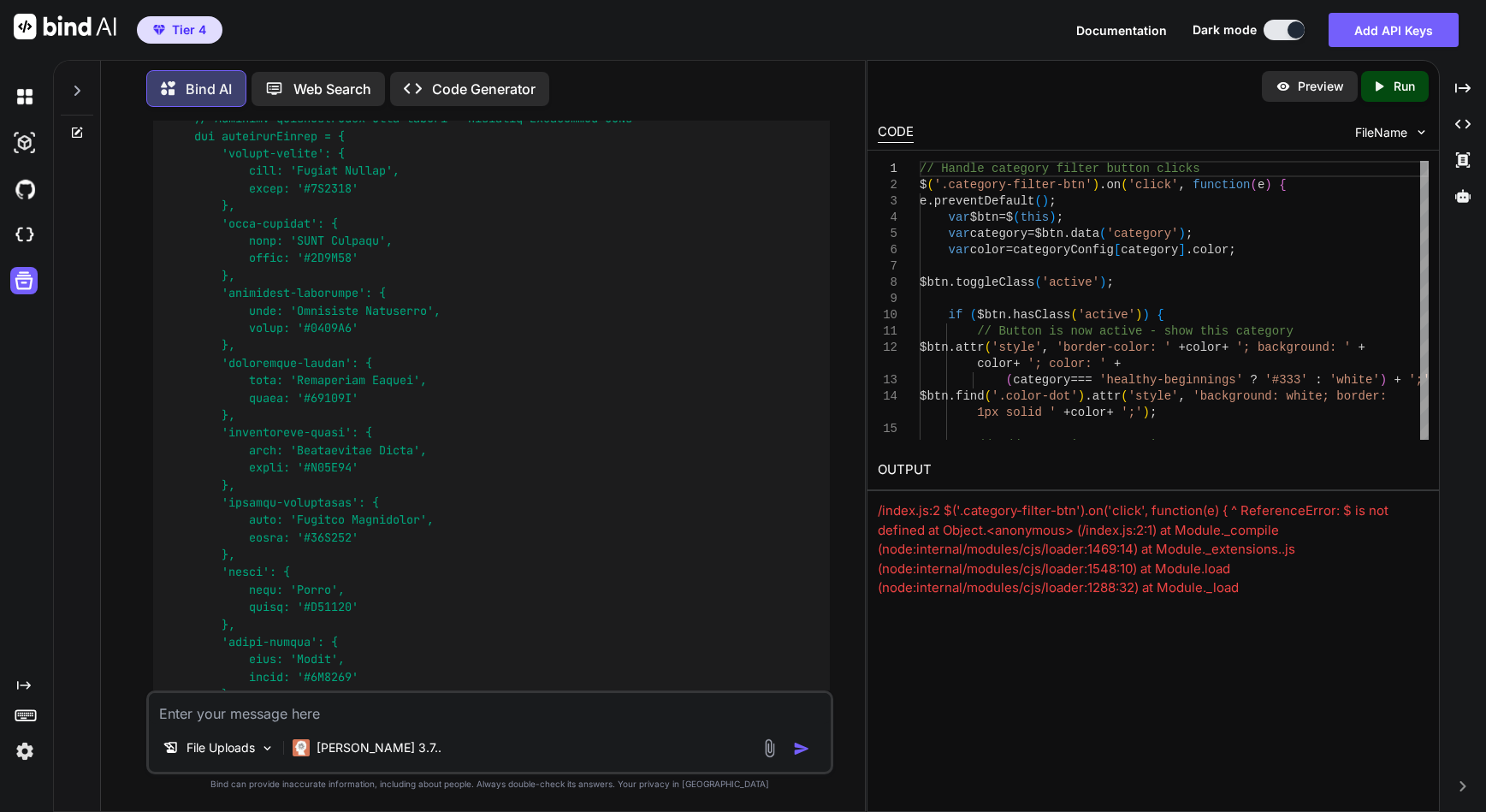
scroll to position [1420, 0]
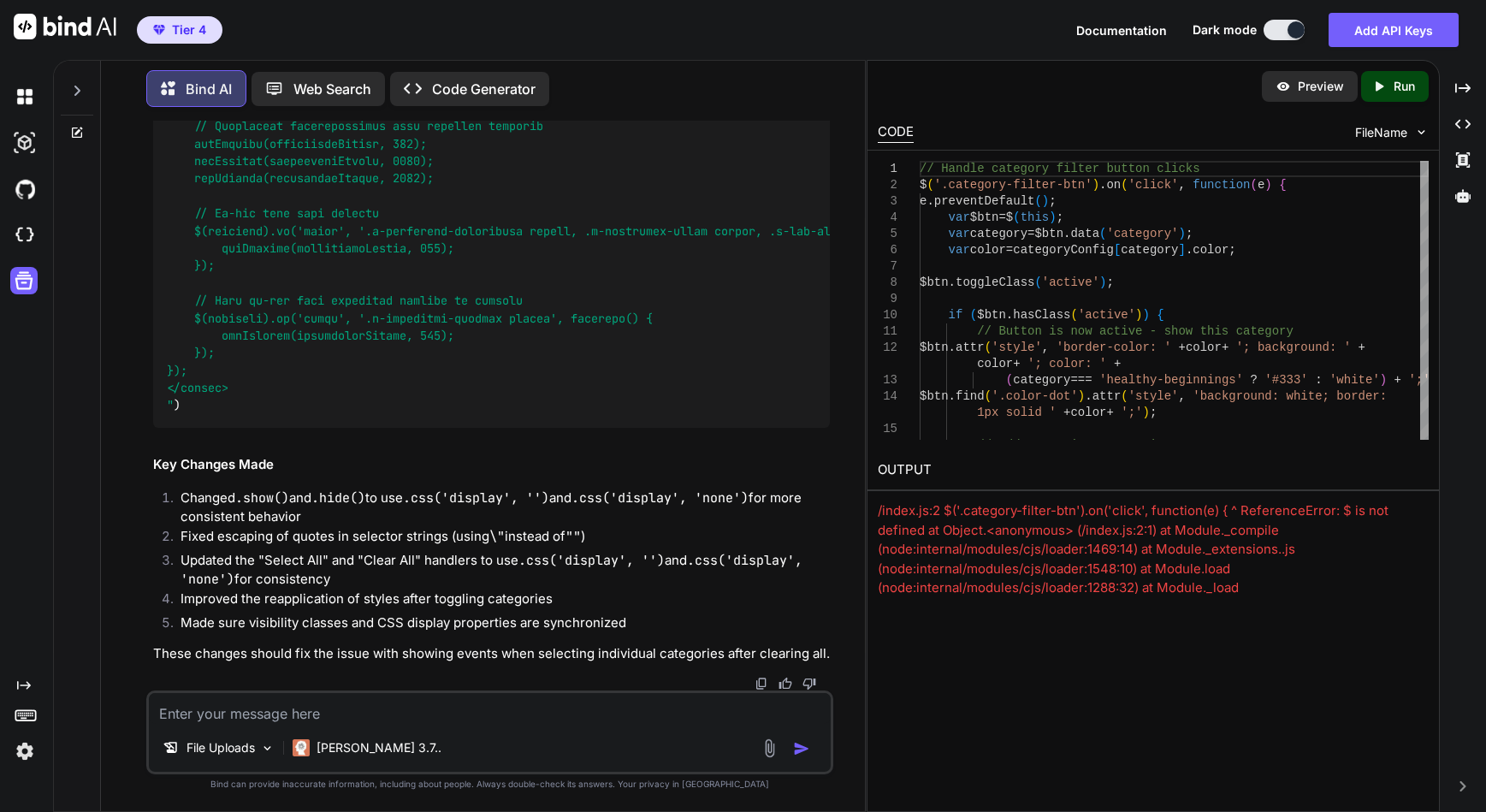
scroll to position [6636, 0]
click at [168, 717] on textarea at bounding box center [490, 708] width 682 height 31
paste textarea "ResourcePackages\Unify\MVC\Views\EventScheduler\List.Calendar.cshtml(284,62): E…"
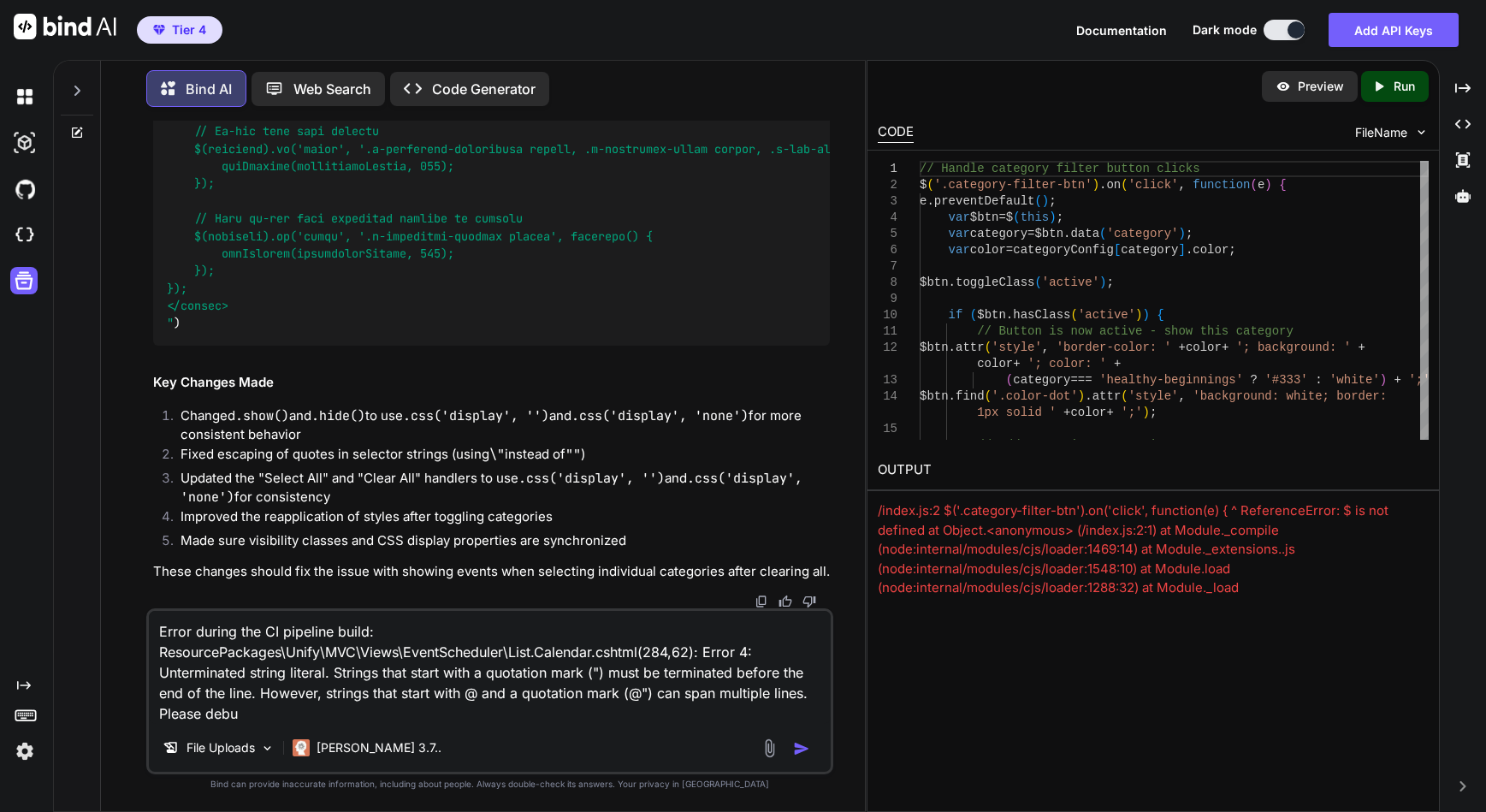
type textarea "Error during the CI pipeline build: ResourcePackages\Unify\MVC\Views\EventSched…"
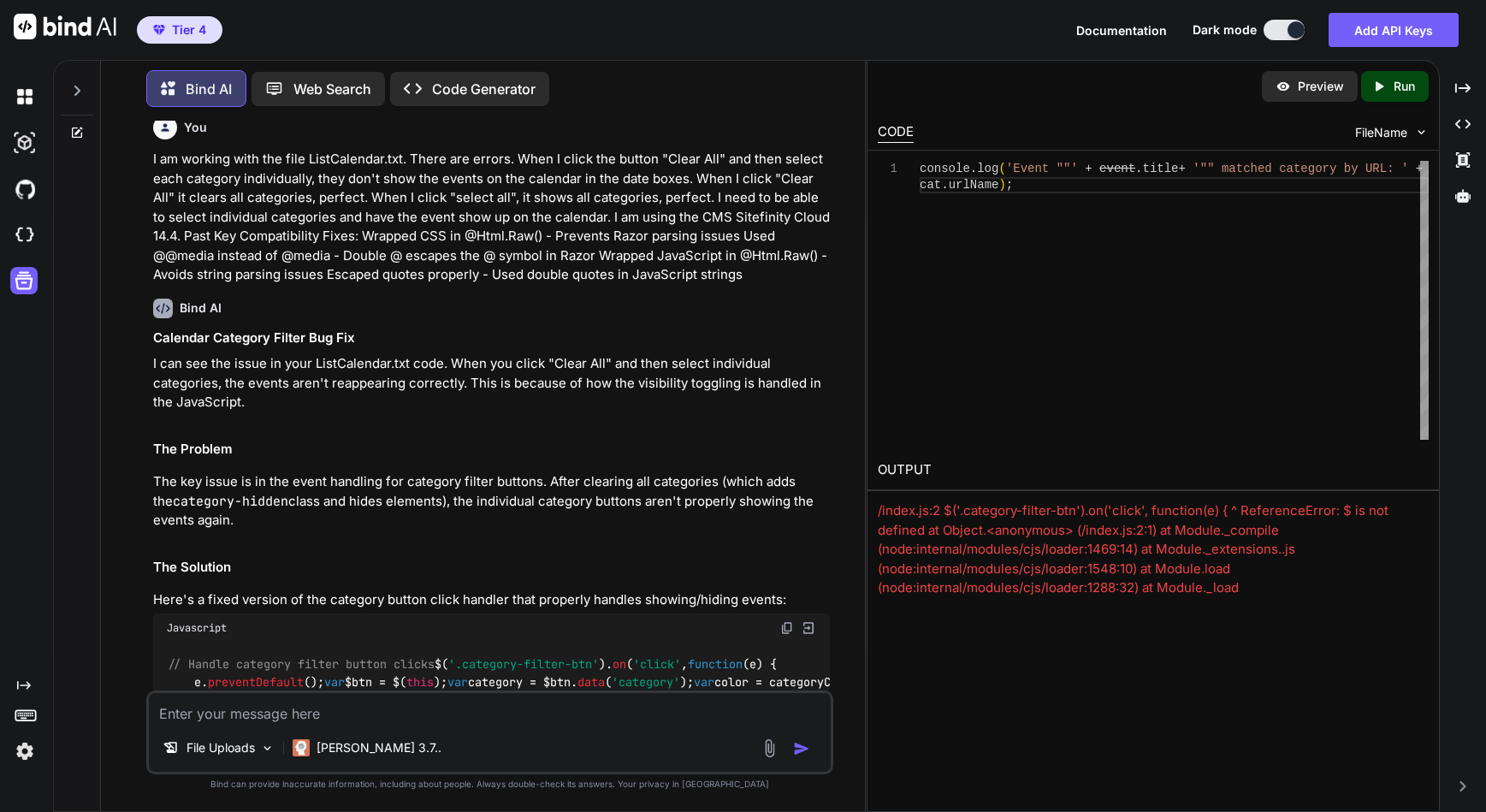
scroll to position [0, 0]
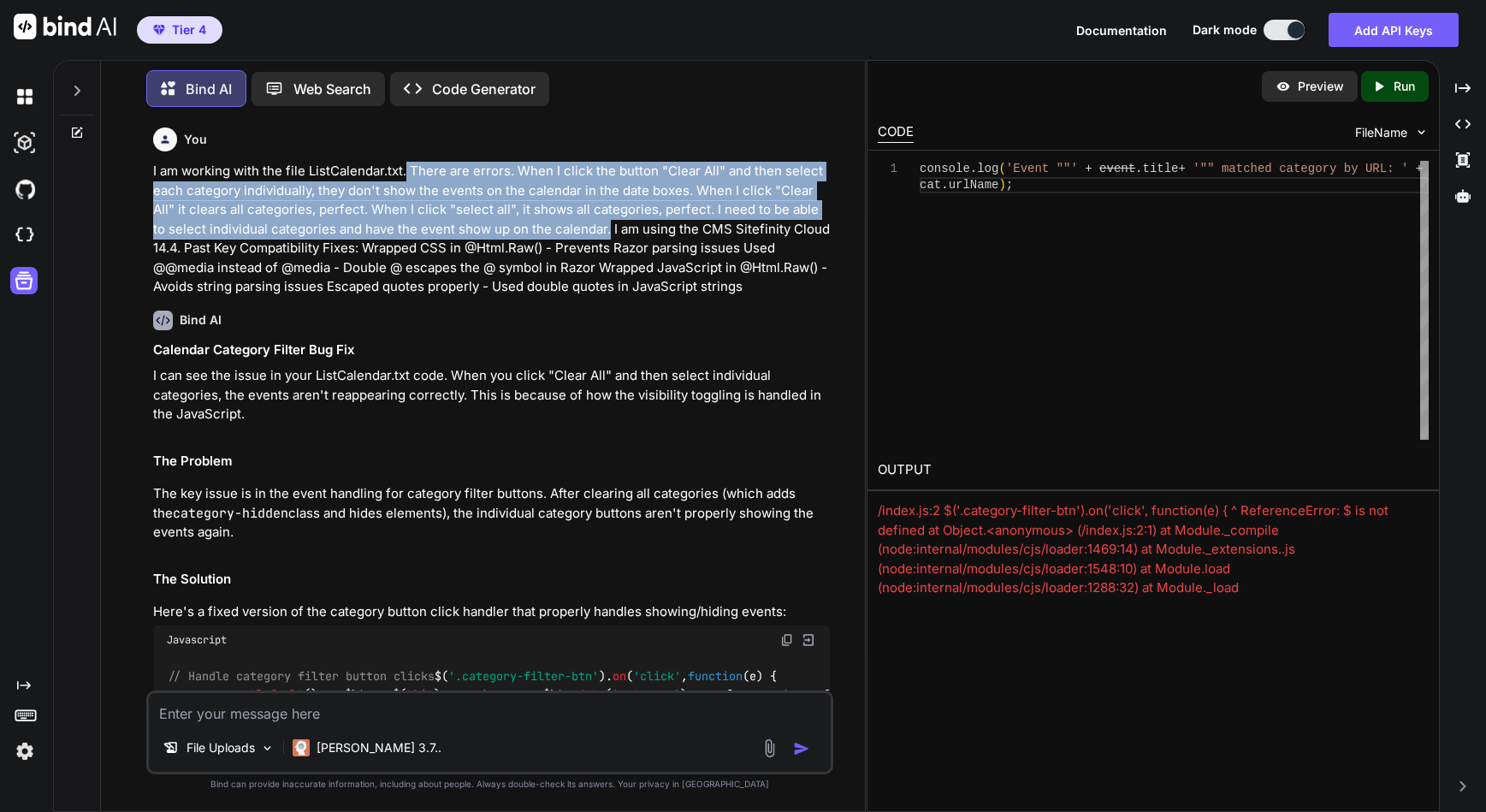
drag, startPoint x: 407, startPoint y: 165, endPoint x: 593, endPoint y: 231, distance: 197.4
click at [593, 231] on p "I am working with the file ListCalendar.txt. There are errors. When I click the…" at bounding box center [491, 228] width 677 height 135
click at [428, 181] on p "I am working with the file ListCalendar.txt. There are errors. When I click the…" at bounding box center [491, 228] width 677 height 135
drag, startPoint x: 410, startPoint y: 168, endPoint x: 183, endPoint y: 246, distance: 240.0
click at [183, 246] on p "I am working with the file ListCalendar.txt. There are errors. When I click the…" at bounding box center [491, 228] width 677 height 135
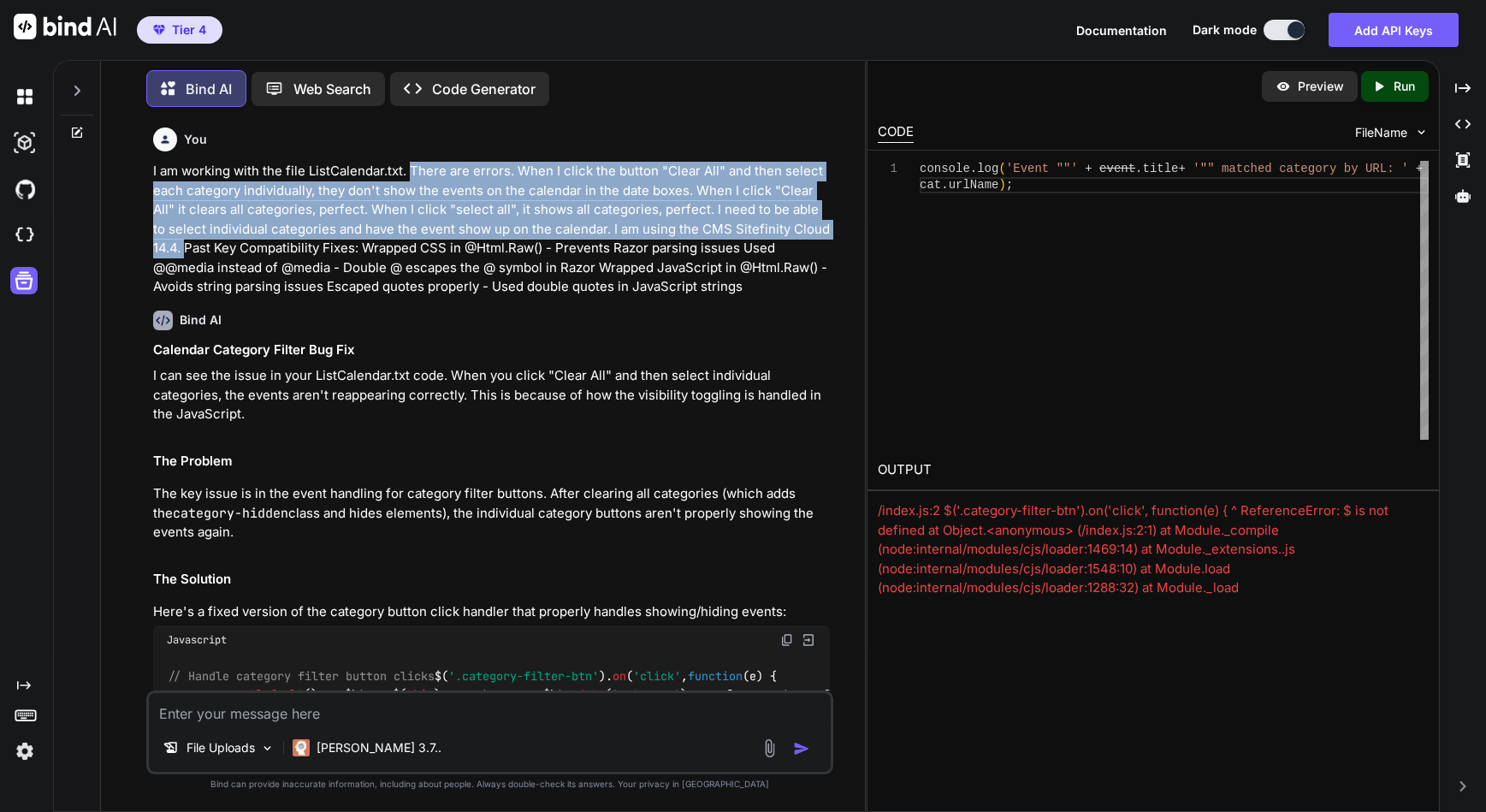
copy p "There are errors. When I click the button "Clear All" and then select each cate…"
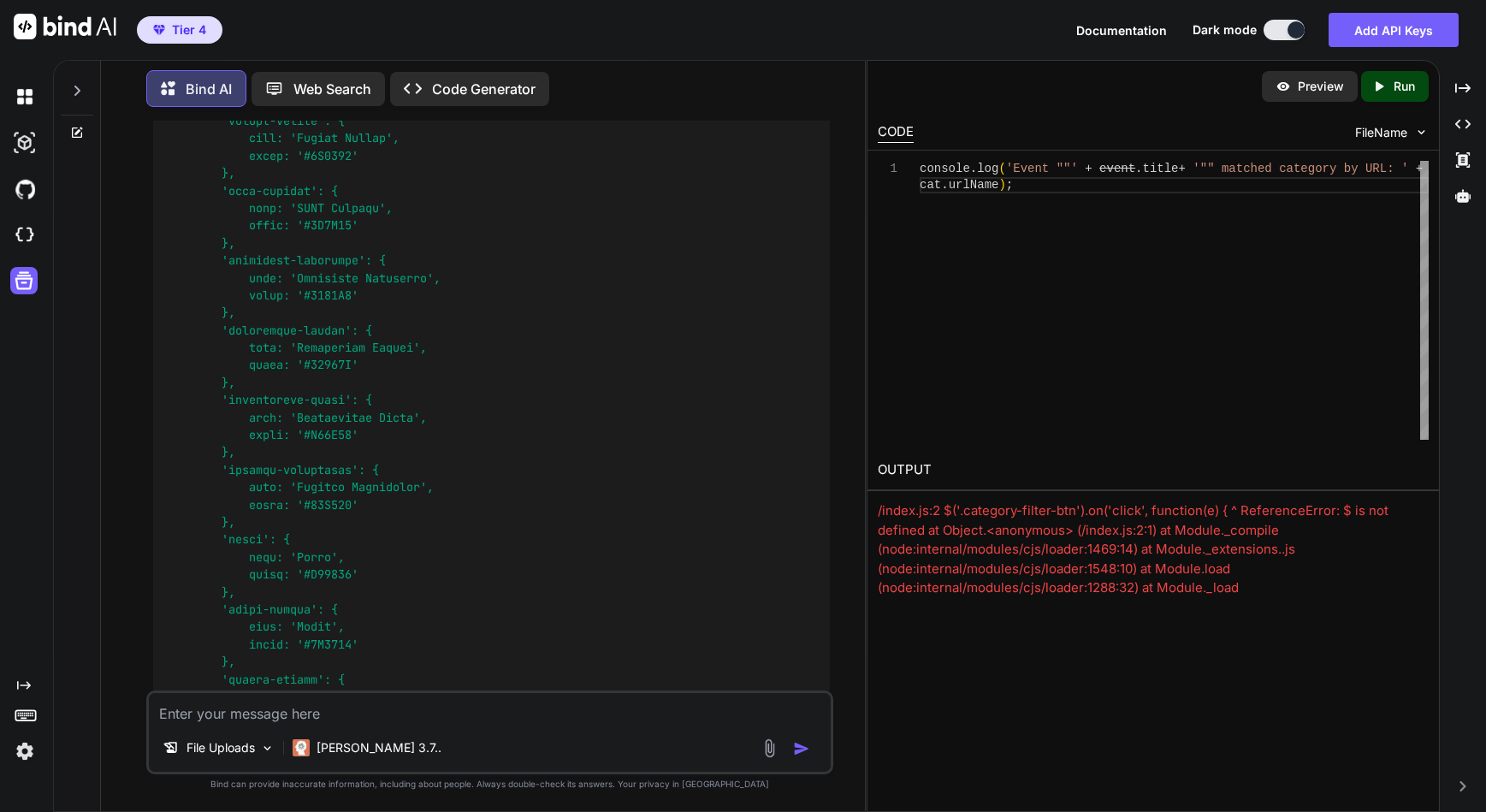
scroll to position [7615, 0]
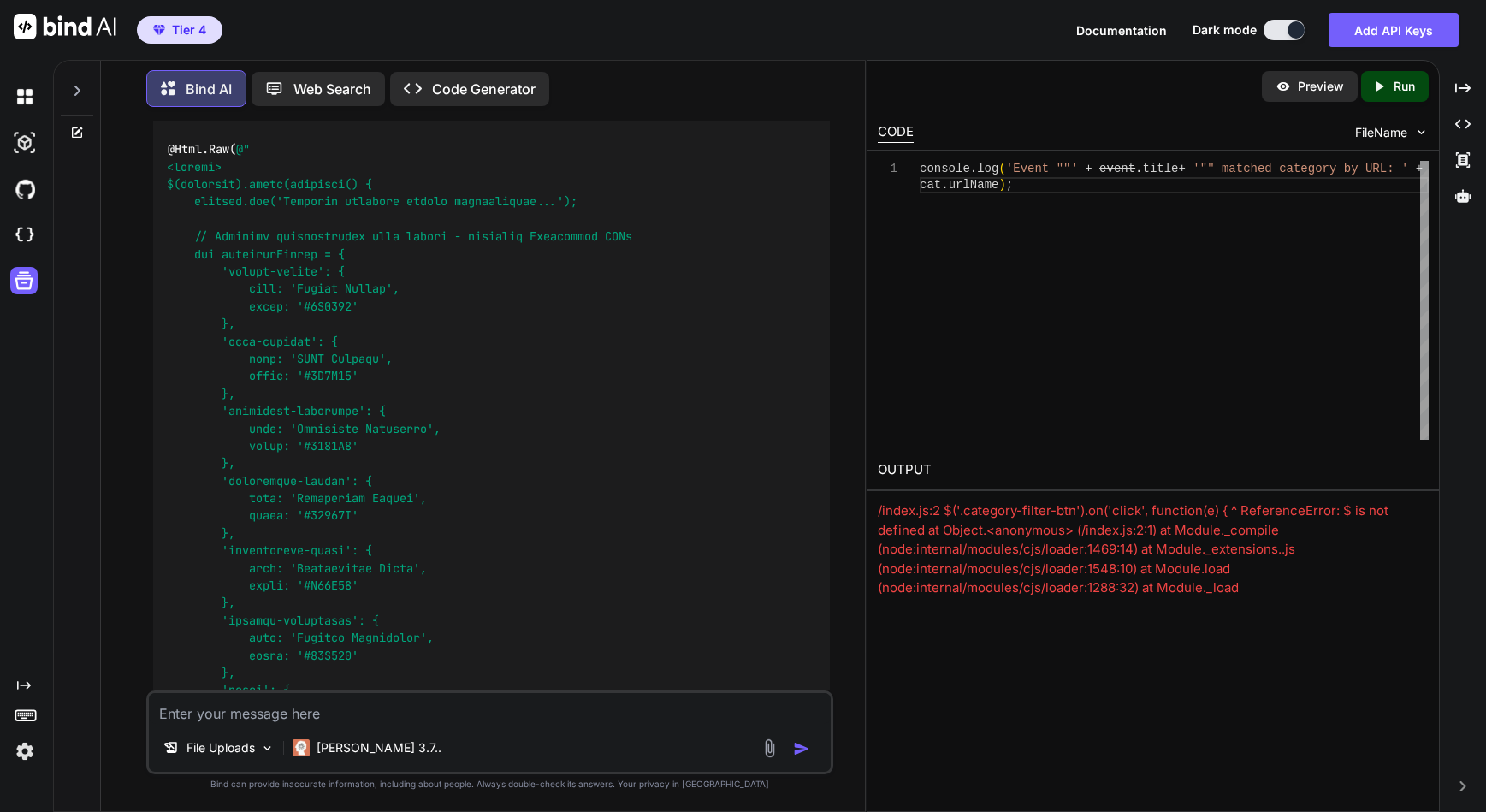
scroll to position [7359, 0]
click at [210, 714] on textarea at bounding box center [490, 708] width 682 height 31
click at [159, 715] on textarea "Error during CI build:" at bounding box center [490, 708] width 682 height 31
click at [220, 711] on textarea "Two Error during CI build:" at bounding box center [490, 708] width 682 height 31
click at [380, 717] on textarea "Two Errors during CI build:" at bounding box center [490, 708] width 682 height 31
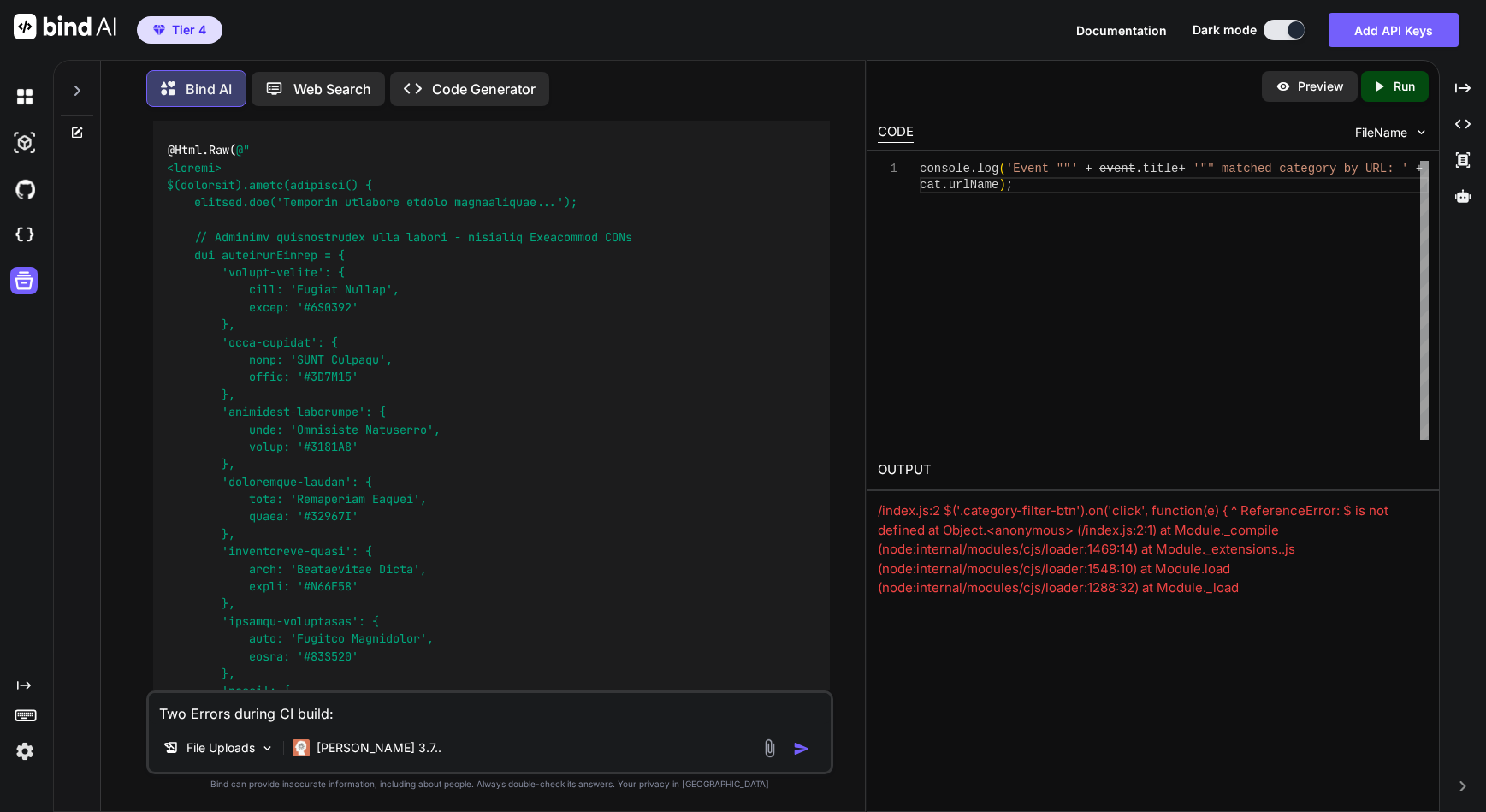
paste textarea "ResourcePackages\Unify\MVC\Views\EventScheduler\List.Calendar.cshtml(284,62): E…"
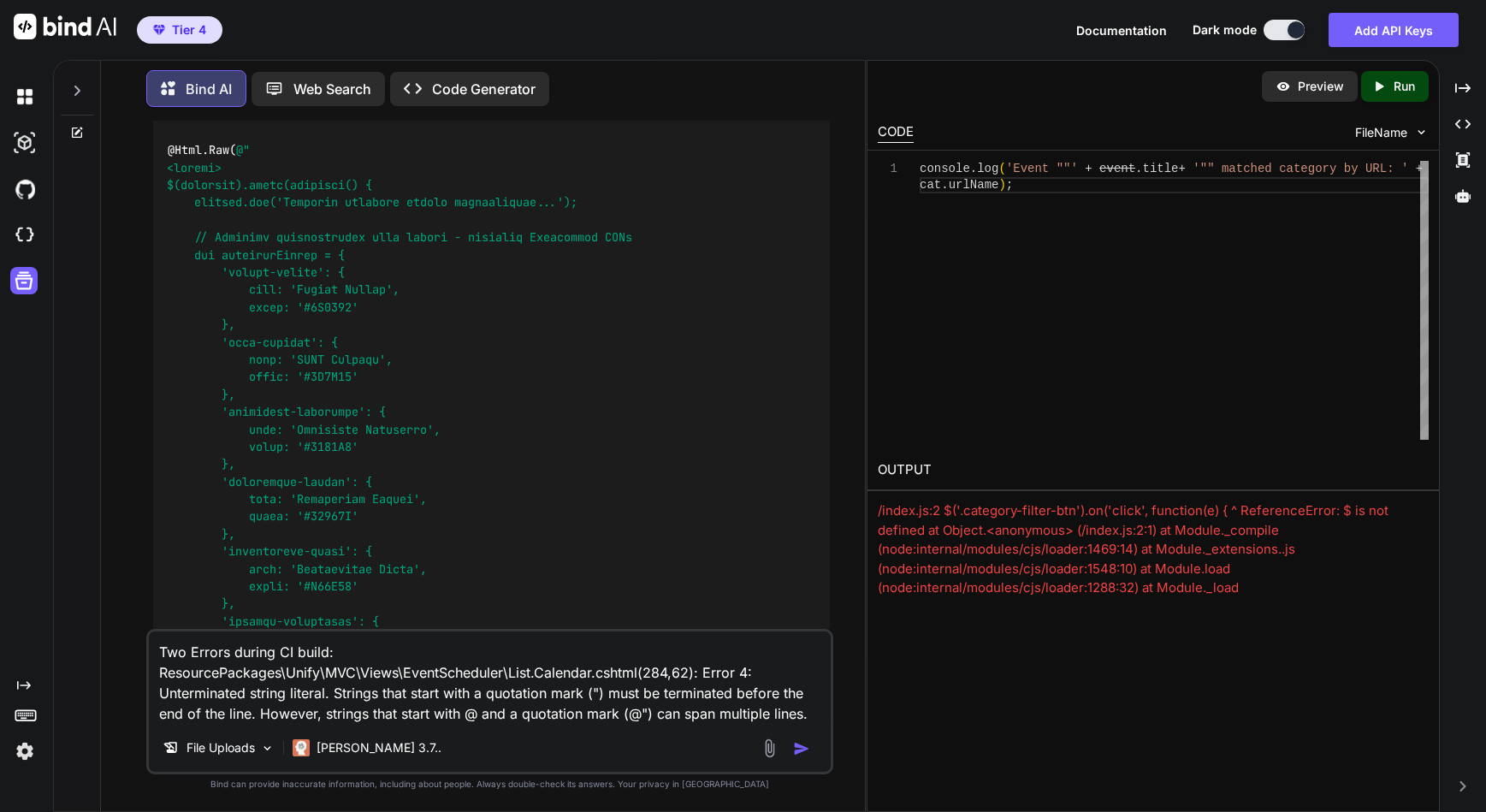
click at [810, 709] on textarea "Two Errors during CI build: ResourcePackages\Unify\MVC\Views\EventScheduler\Lis…" at bounding box center [490, 678] width 682 height 92
click at [816, 710] on textarea "Two Errors during CI build: ResourcePackages\Unify\MVC\Views\EventScheduler\Lis…" at bounding box center [490, 678] width 682 height 92
paste textarea "ResourcePackages\Unify\MVC\Views\EventScheduler\List.Calendar.cshtml(322,1): Er…"
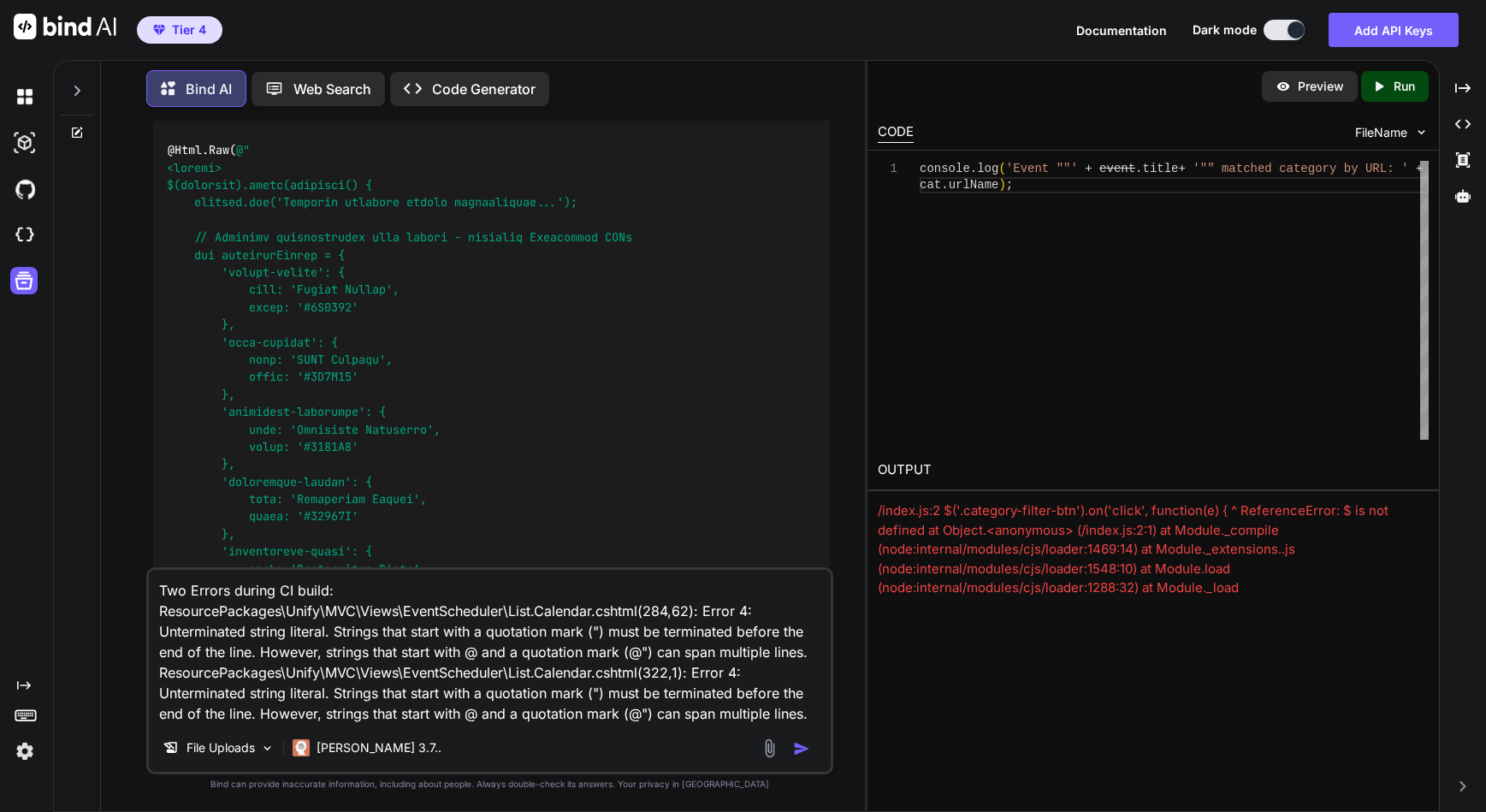
click at [295, 593] on textarea "Two Errors during CI build: ResourcePackages\Unify\MVC\Views\EventScheduler\Lis…" at bounding box center [490, 646] width 682 height 154
type textarea "Two Errors during CI pipeline build: ResourcePackages\Unify\MVC\Views\EventSche…"
click at [798, 753] on img "button" at bounding box center [802, 749] width 17 height 17
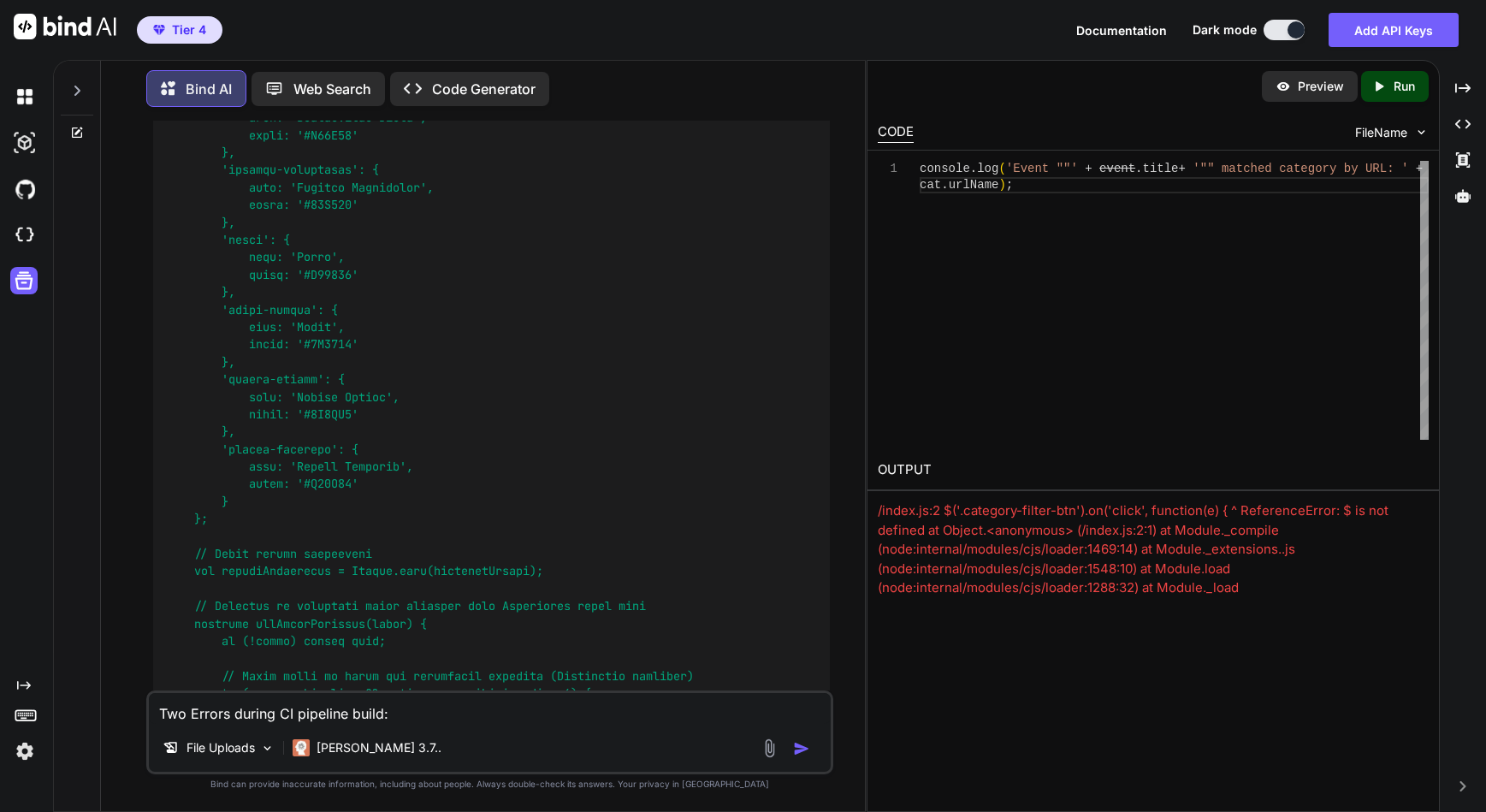
scroll to position [10644, 0]
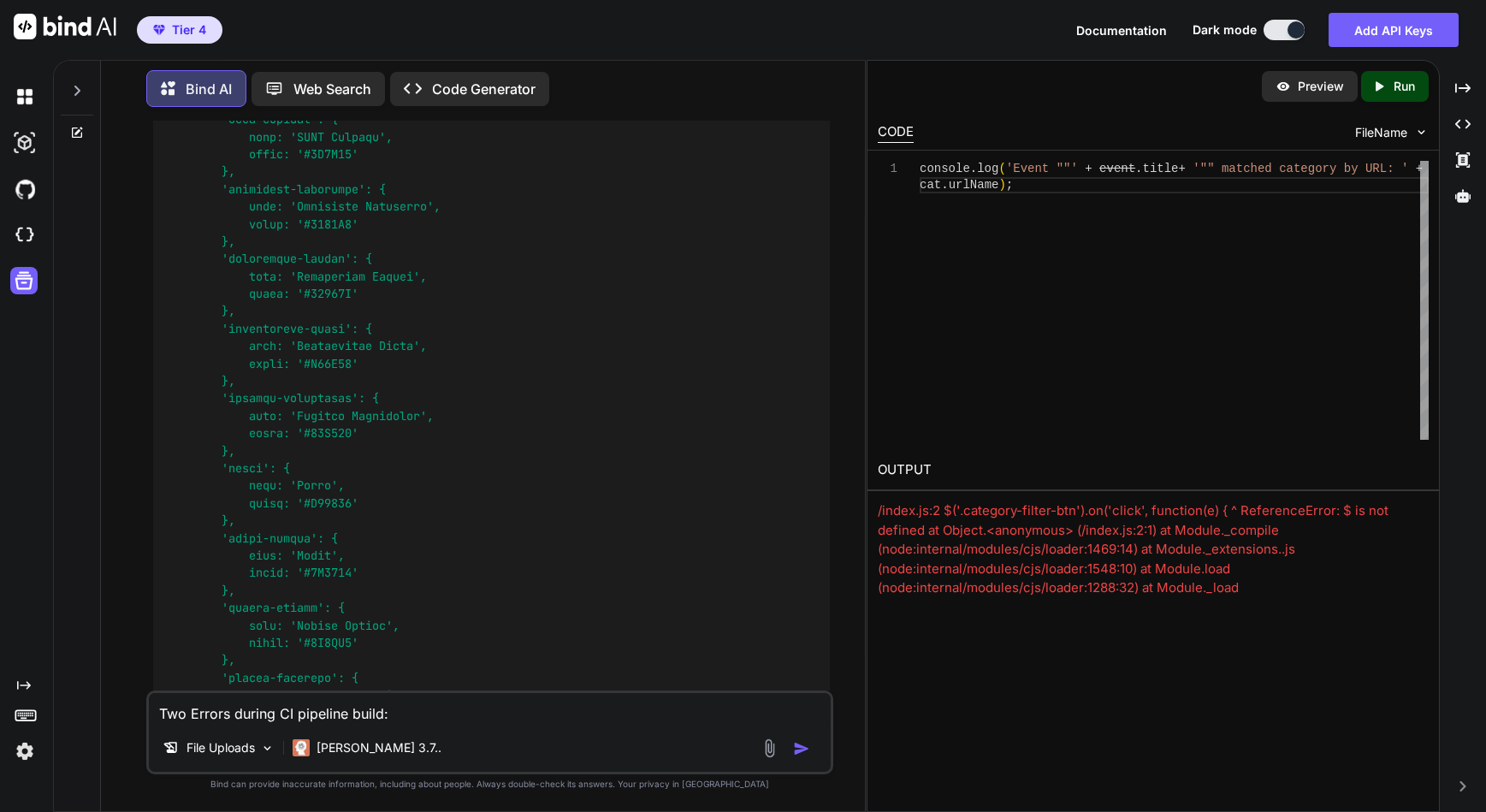
click at [262, 721] on textarea "Two Errors during CI pipeline build: ResourcePackages\Unify\MVC\Views\EventSche…" at bounding box center [490, 708] width 682 height 31
paste textarea "ResourcePackages\Unify\MVC\Views\EventScheduler\List.Calendar.cshtml(79,62): Er…"
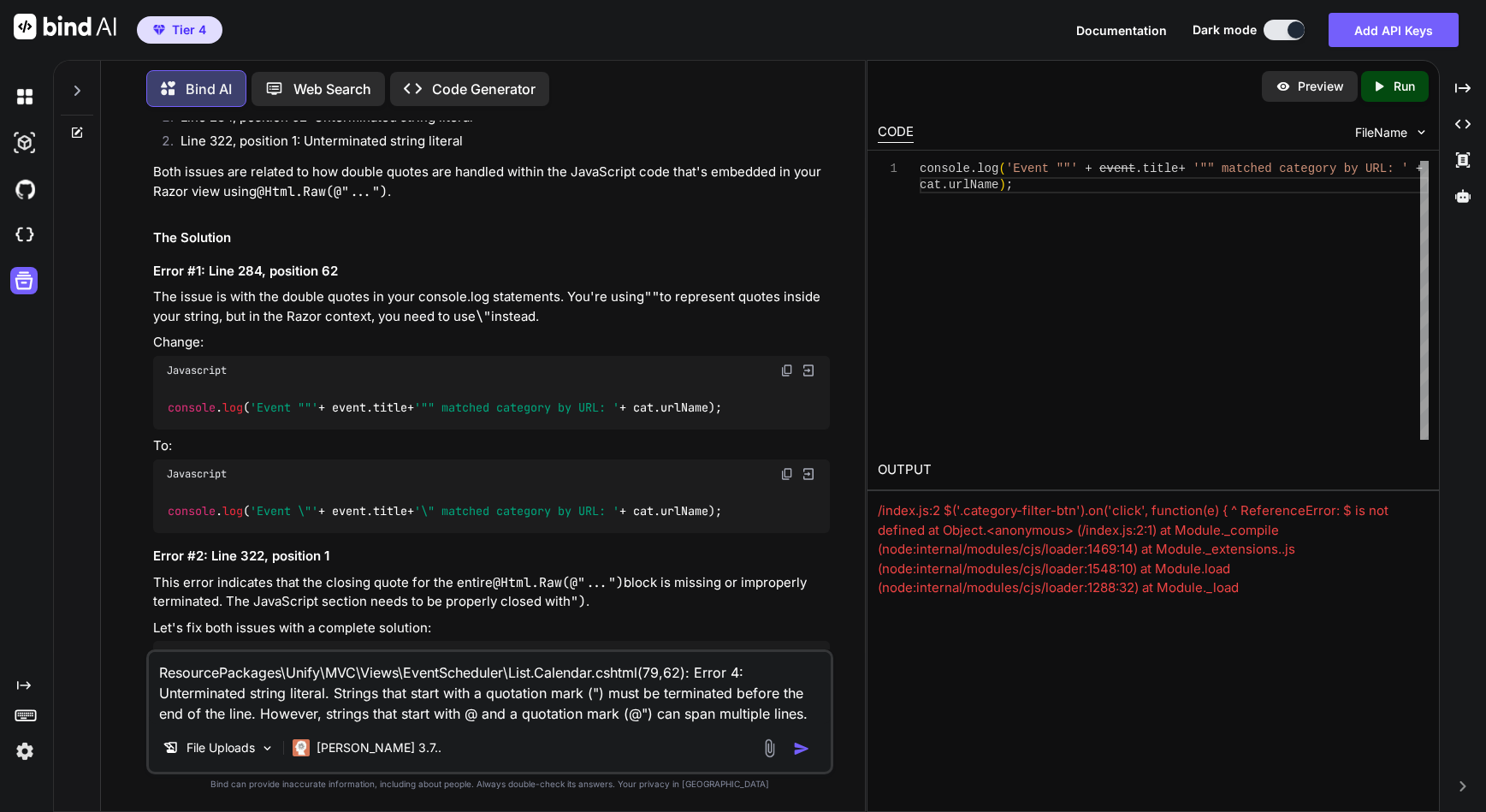
scroll to position [9875, 0]
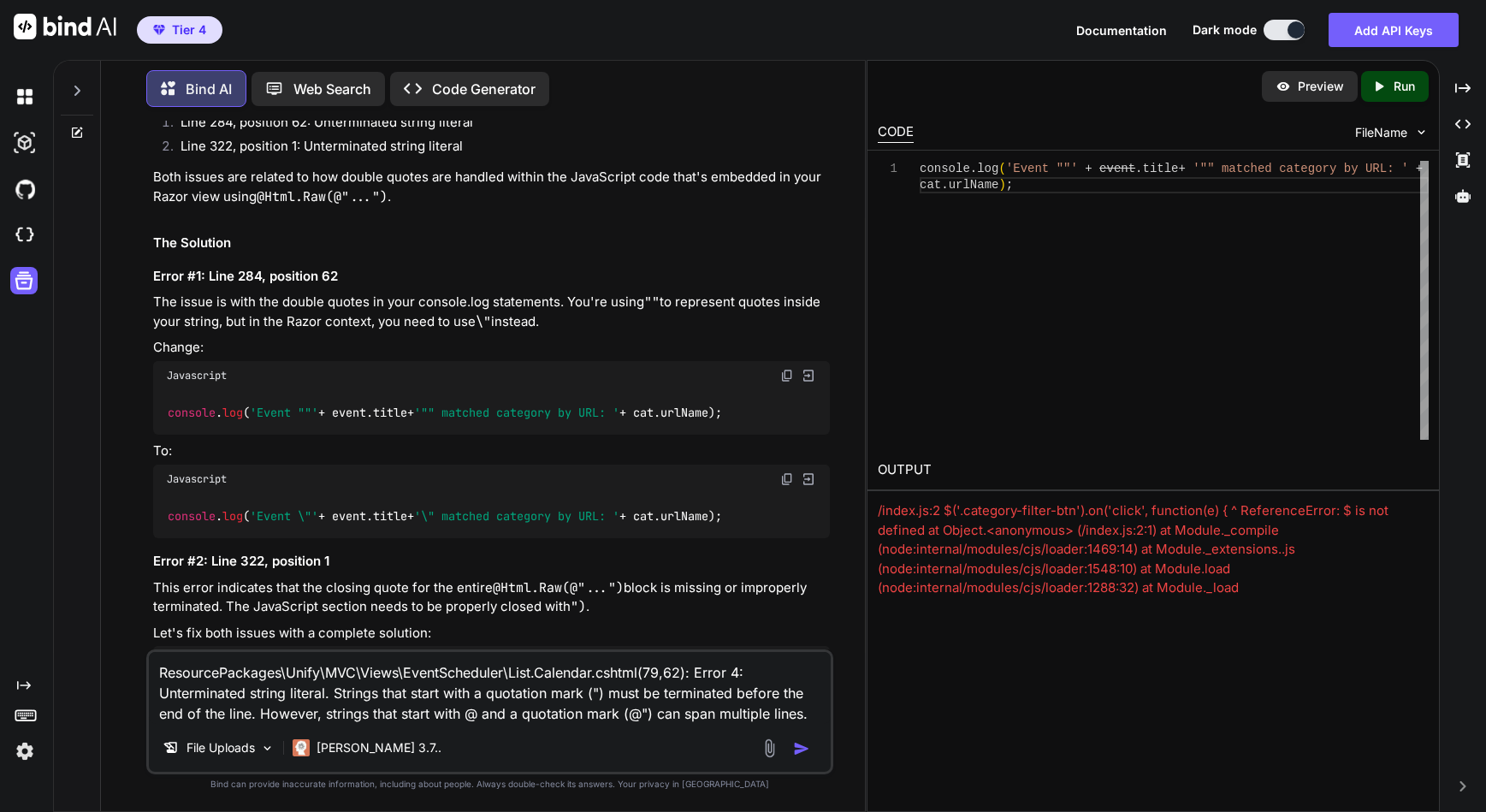
drag, startPoint x: 153, startPoint y: 275, endPoint x: 377, endPoint y: 279, distance: 224.0
copy p "Two Errors during CI pipeline build:"
click at [156, 675] on textarea "ResourcePackages\Unify\MVC\Views\EventScheduler\List.Calendar.cshtml(79,62): Er…" at bounding box center [490, 687] width 682 height 72
paste textarea "Two Errors during CI pipeline build:"
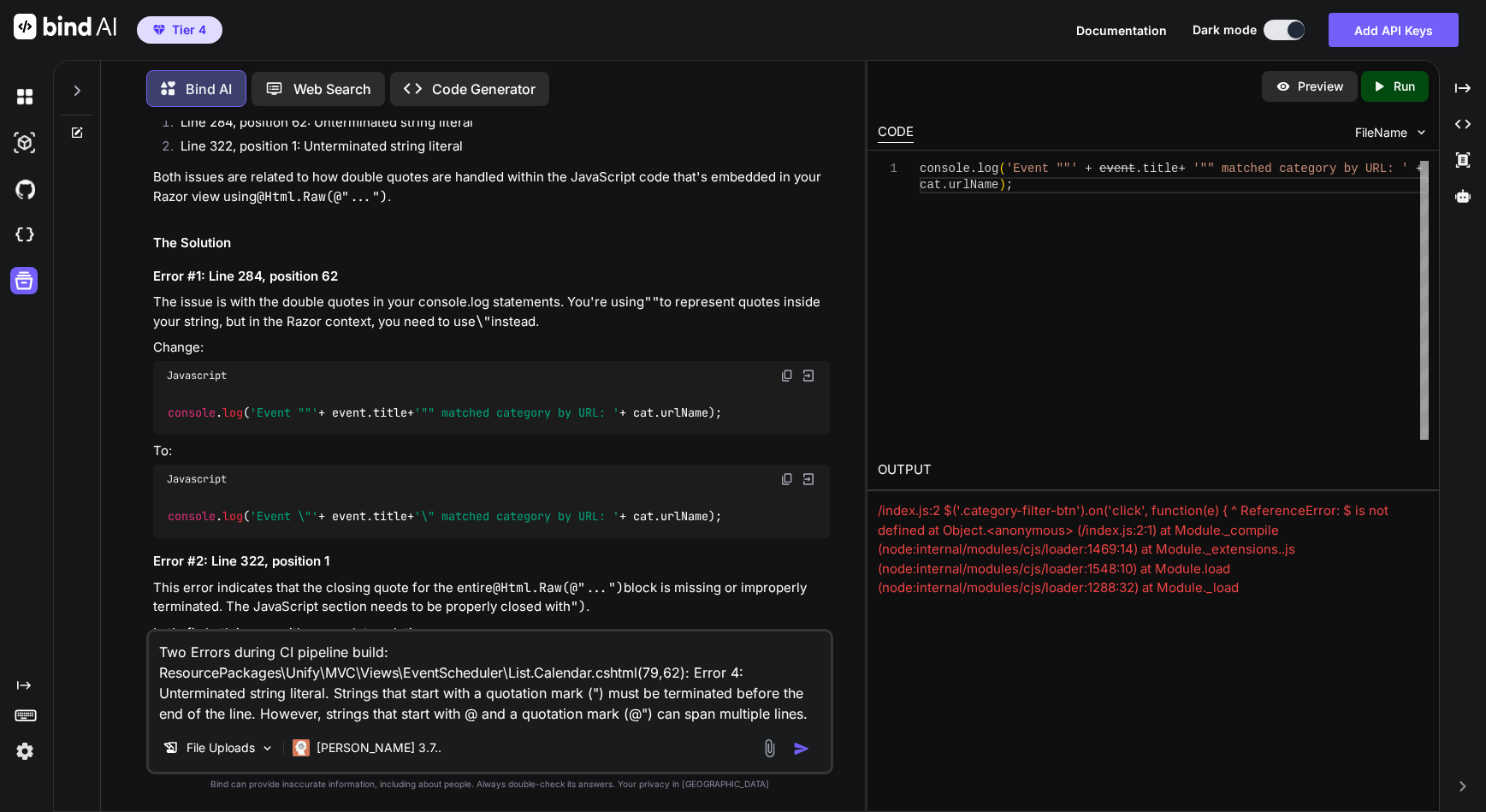
click at [380, 653] on textarea "Two Errors during CI pipeline build: ResourcePackages\Unify\MVC\Views\EventSche…" at bounding box center [490, 678] width 682 height 92
click at [156, 647] on textarea "Two Errors during CI pipeline build: ResourcePackages\Unify\MVC\Views\EventSche…" at bounding box center [490, 678] width 682 height 92
drag, startPoint x: 376, startPoint y: 655, endPoint x: 352, endPoint y: 654, distance: 24.0
click at [352, 654] on textarea "Please debug COMPLETELY! Two Errors during CI pipeline build: ResourcePackages\…" at bounding box center [490, 678] width 682 height 92
click at [419, 652] on textarea "Please debug COMPLETELY! One Errors during CI pipeline build: ResourcePackages\…" at bounding box center [490, 678] width 682 height 92
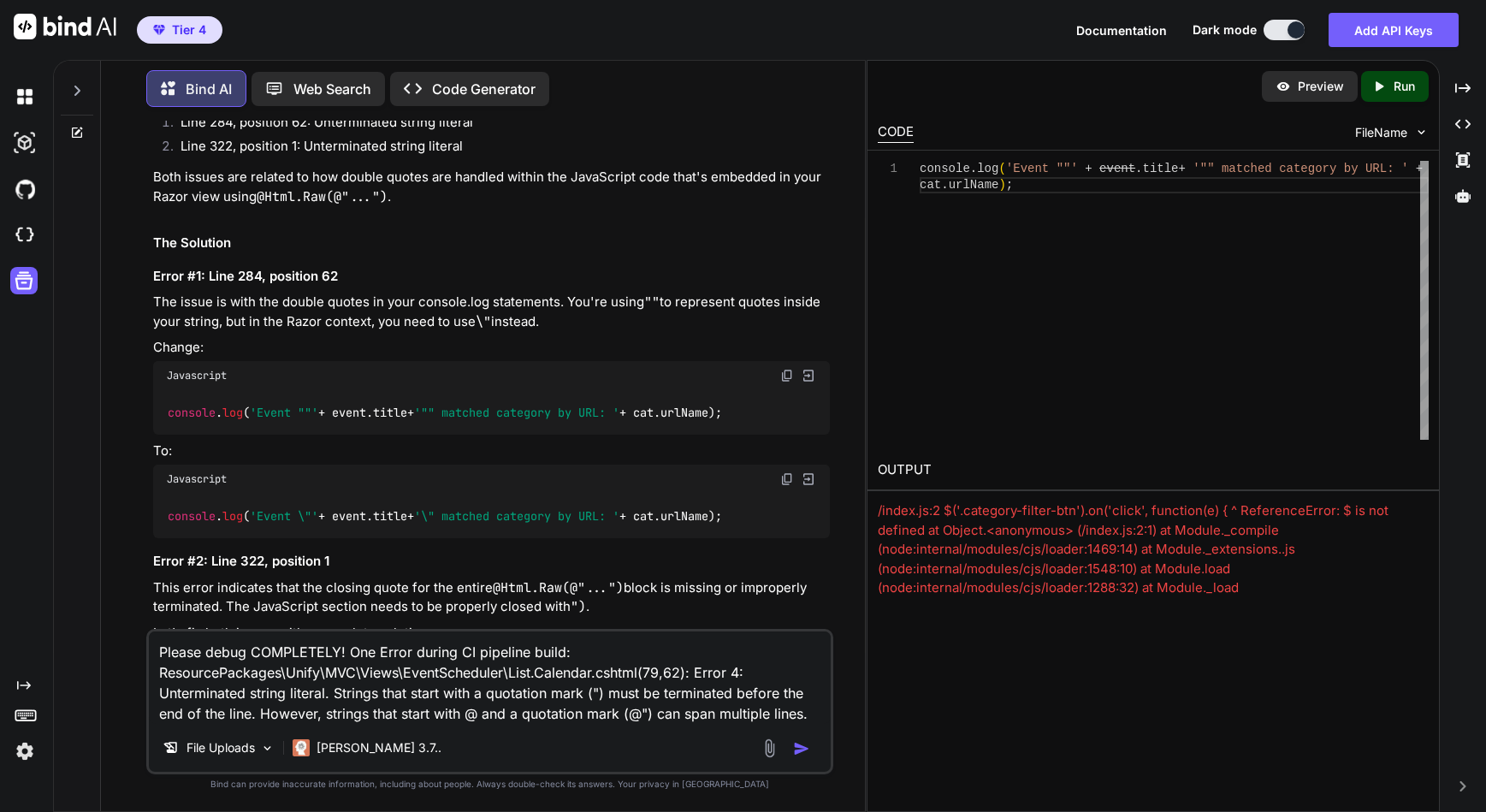
type textarea "Please debug COMPLETELY! One Error during CI pipeline build: ResourcePackages\U…"
click at [797, 747] on img "button" at bounding box center [802, 749] width 17 height 17
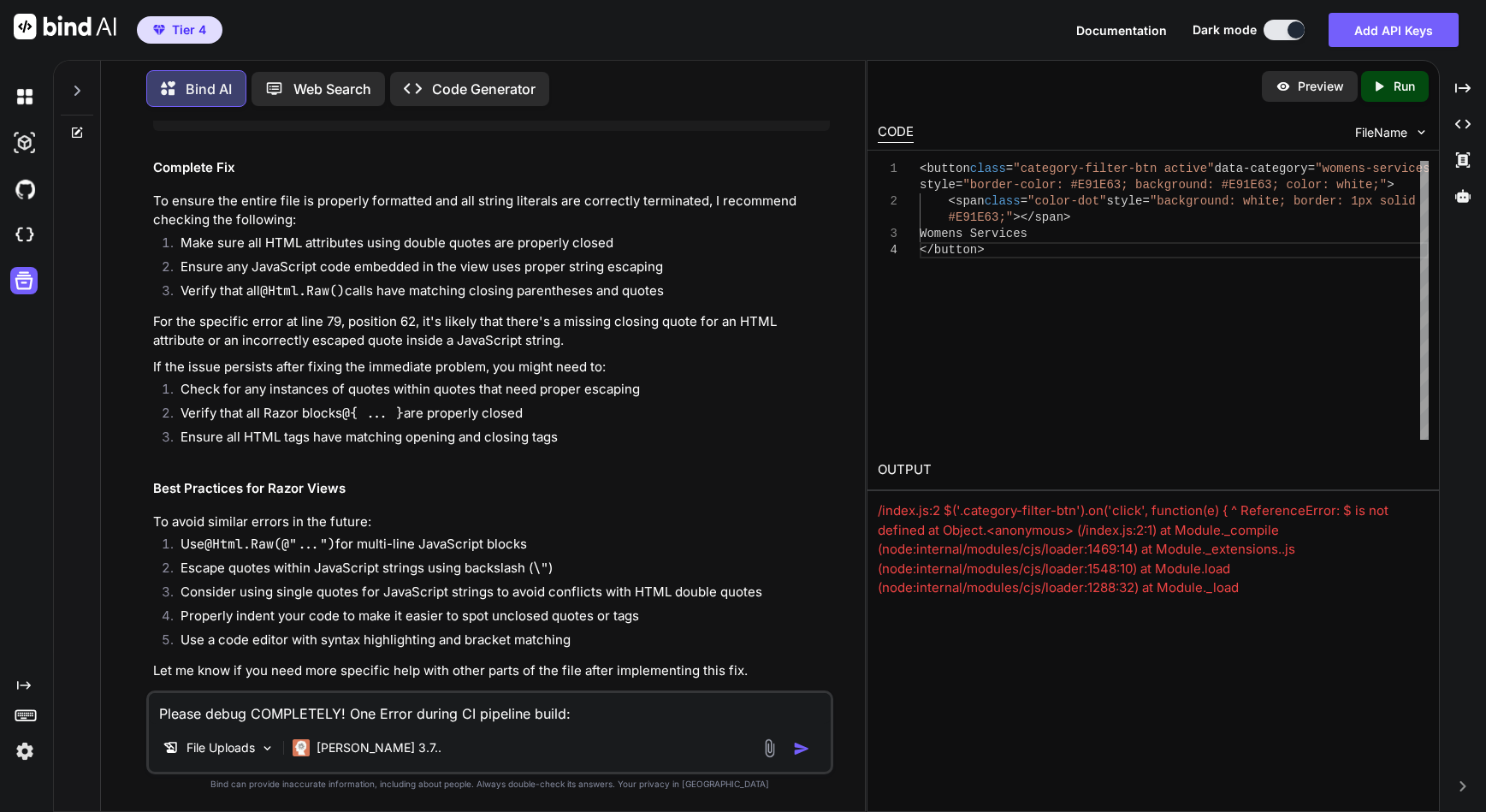
scroll to position [0, 336]
click at [787, 27] on img at bounding box center [787, 19] width 13 height 13
click at [410, 715] on textarea "Please debug COMPLETELY! One Error during CI pipeline build: ResourcePackages\U…" at bounding box center [490, 708] width 682 height 31
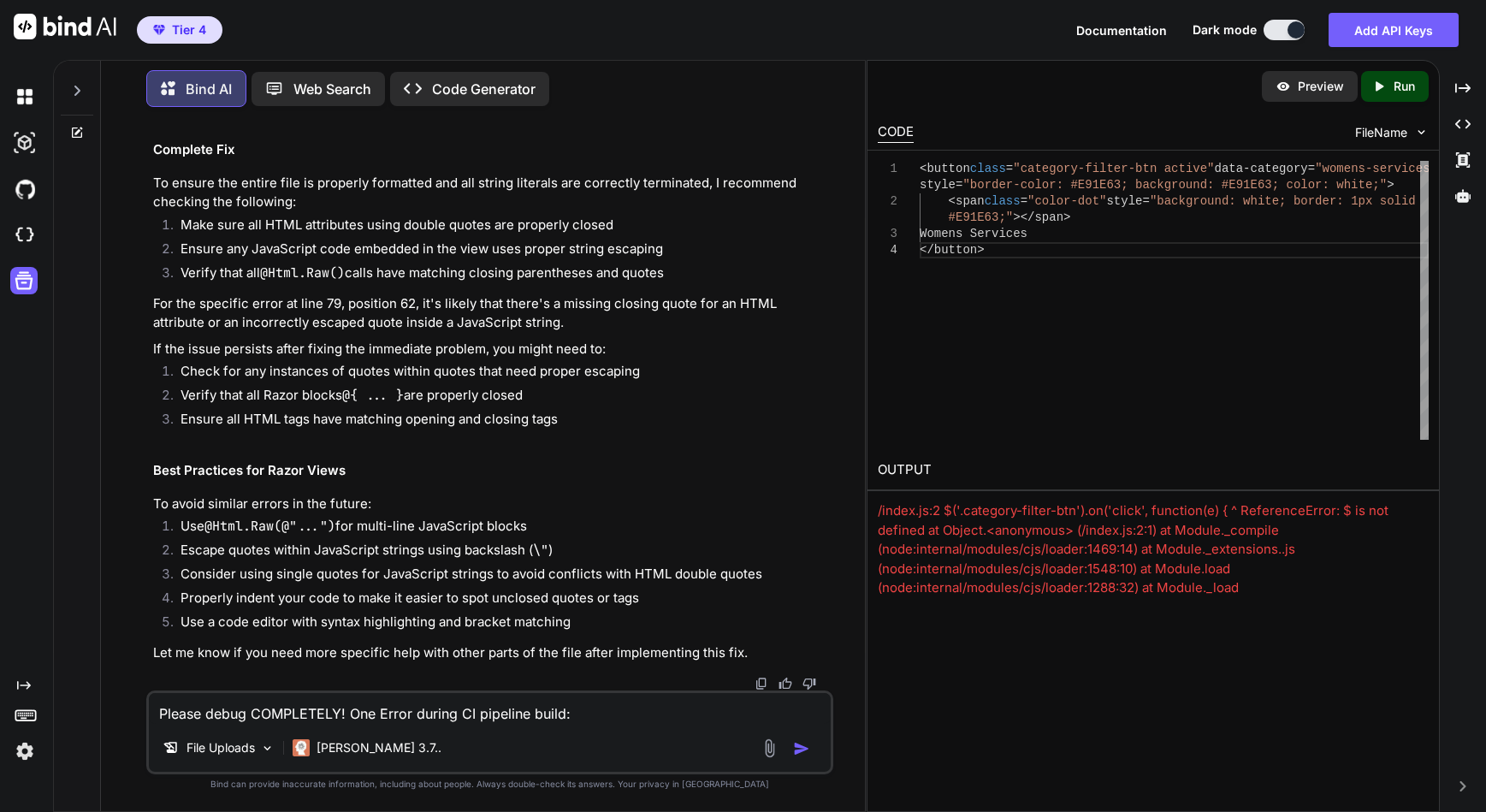
scroll to position [16914, 0]
click at [282, 713] on textarea "Please debug COMPLETELY! One Error during CI pipeline build: ResourcePackages\U…" at bounding box center [490, 708] width 682 height 31
type textarea "I dont see any difference in the changes you have suggested."
